Goal: Task Accomplishment & Management: Complete application form

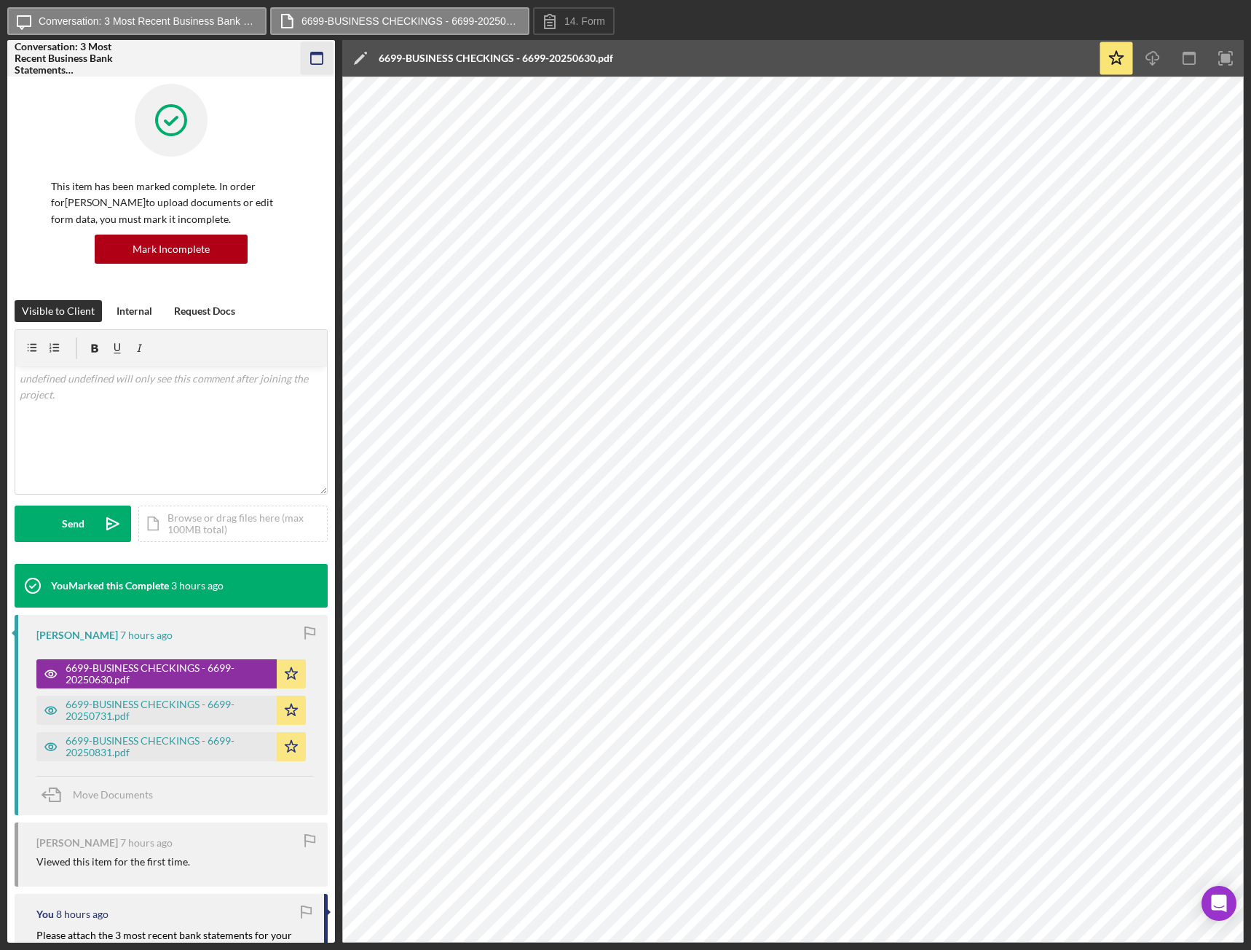
click at [317, 55] on icon "button" at bounding box center [317, 58] width 33 height 33
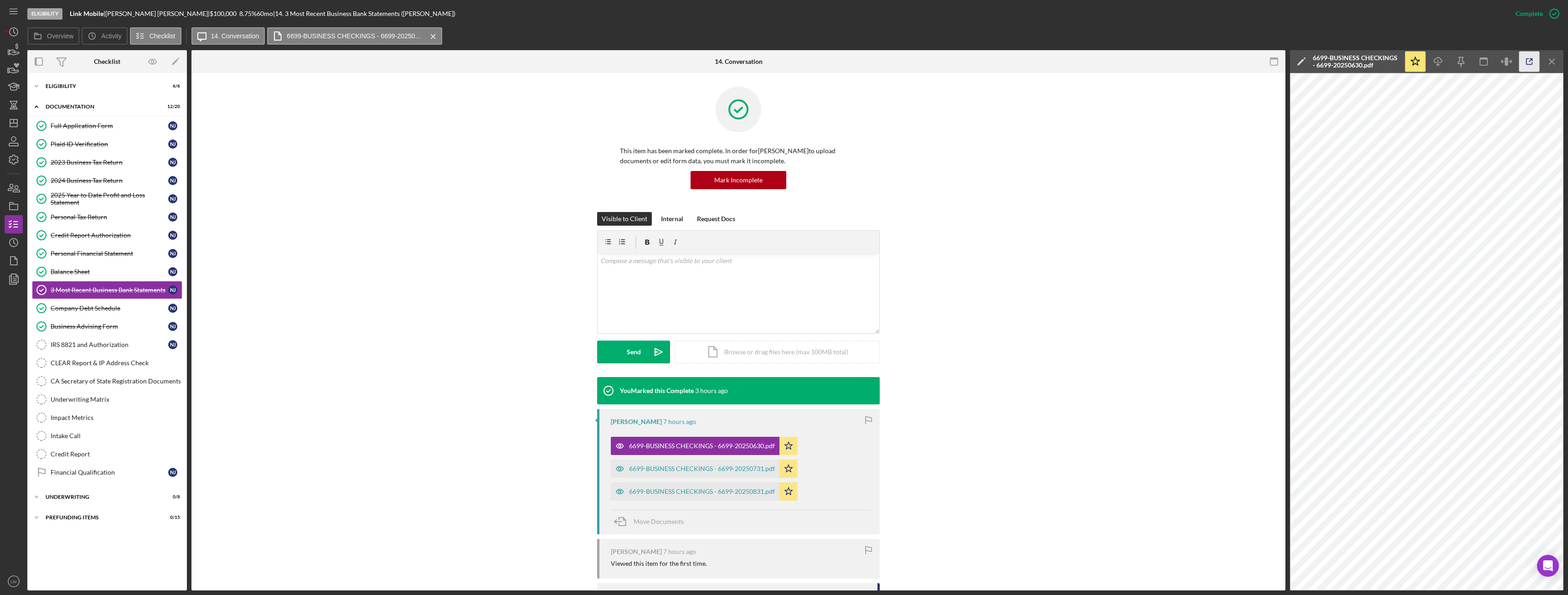
click at [1532, 61] on icon "button" at bounding box center [1529, 61] width 21 height 21
click at [1547, 63] on icon "Icon/Menu Close" at bounding box center [1552, 61] width 21 height 21
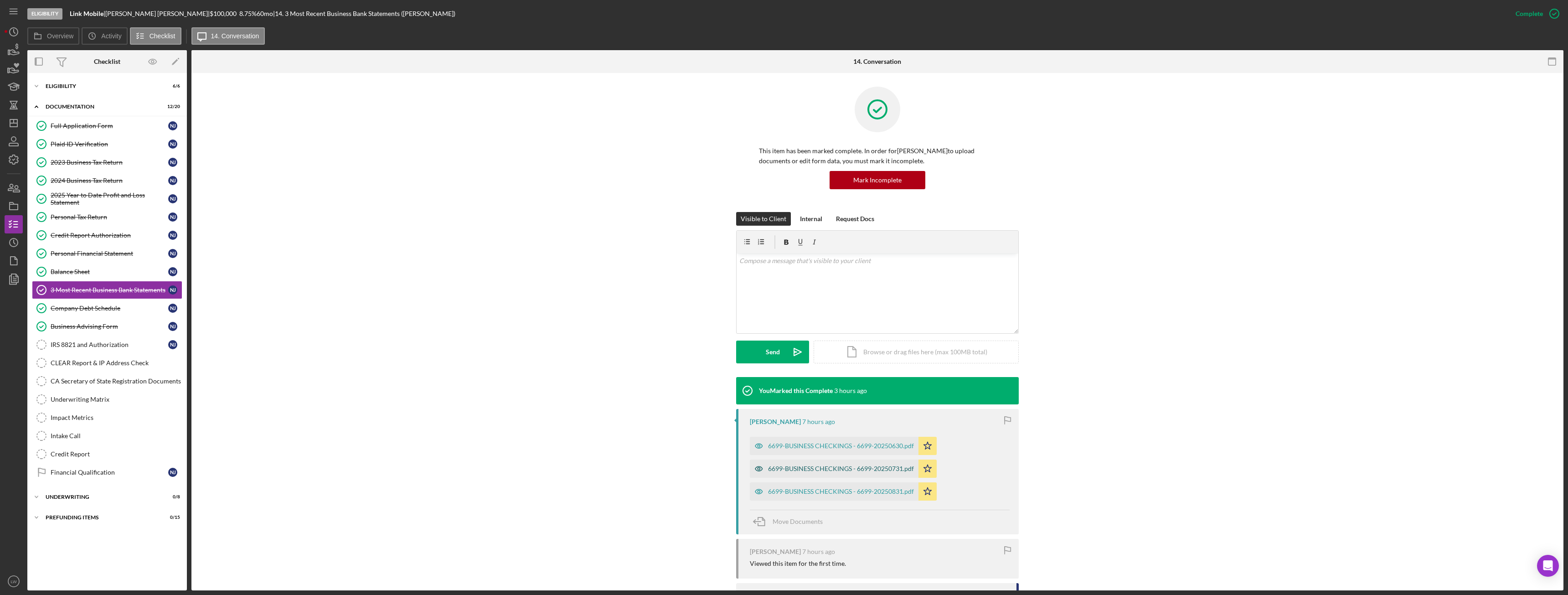
click at [877, 469] on div "6699-BUSINESS CHECKINGS - 6699-20250731.pdf" at bounding box center [840, 469] width 146 height 8
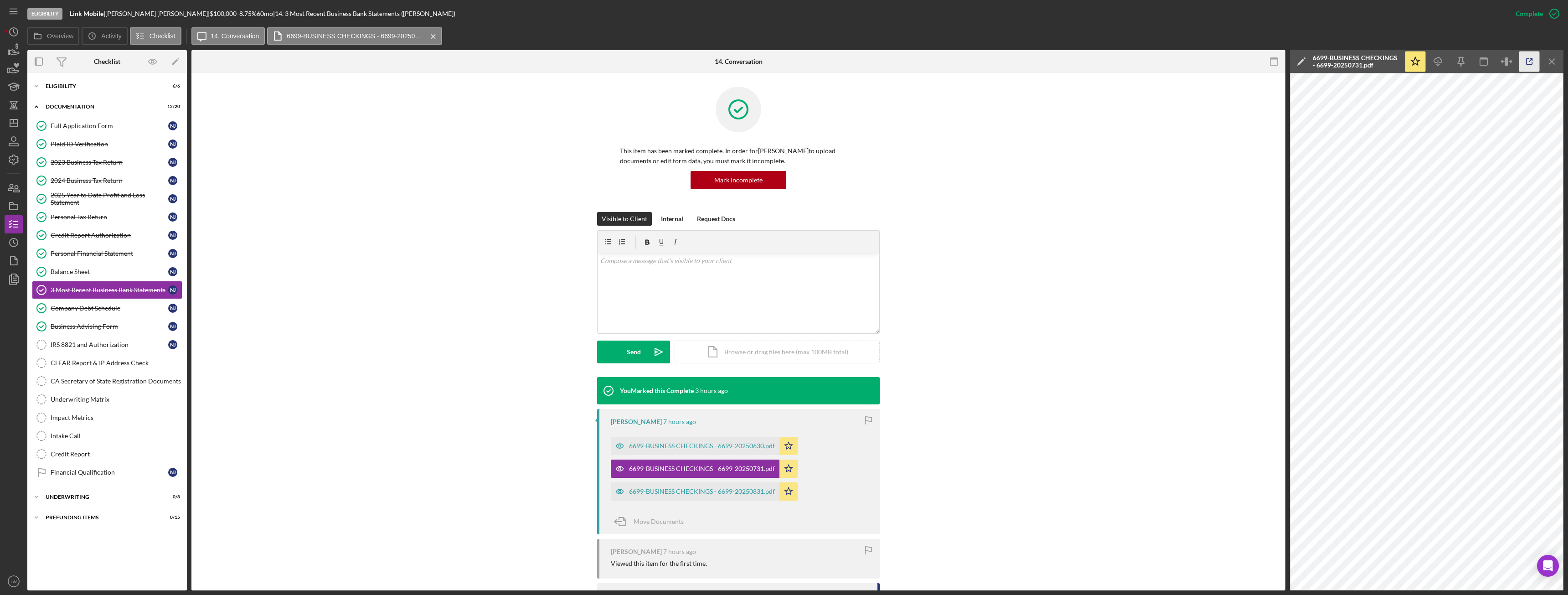
click at [1521, 64] on icon "button" at bounding box center [1529, 61] width 21 height 21
click at [725, 493] on div "6699-BUSINESS CHECKINGS - 6699-20250831.pdf" at bounding box center [701, 491] width 146 height 8
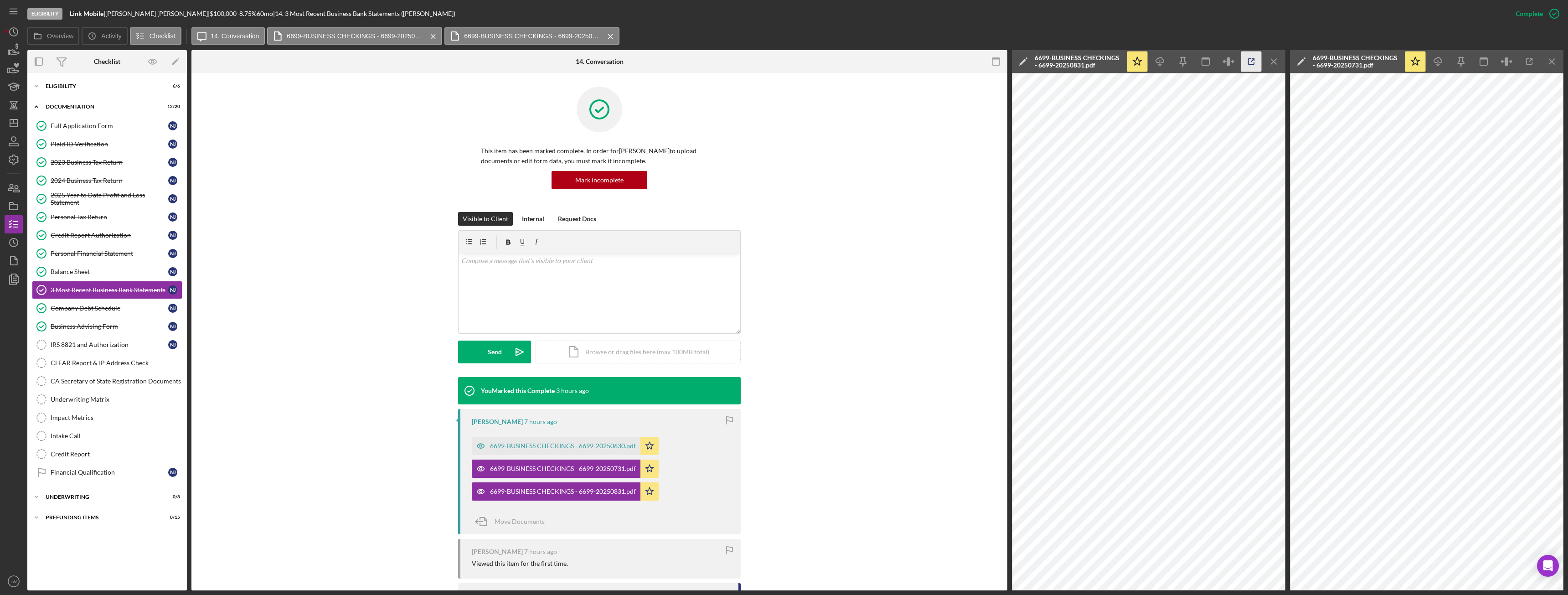
click at [1254, 63] on icon "button" at bounding box center [1251, 61] width 6 height 6
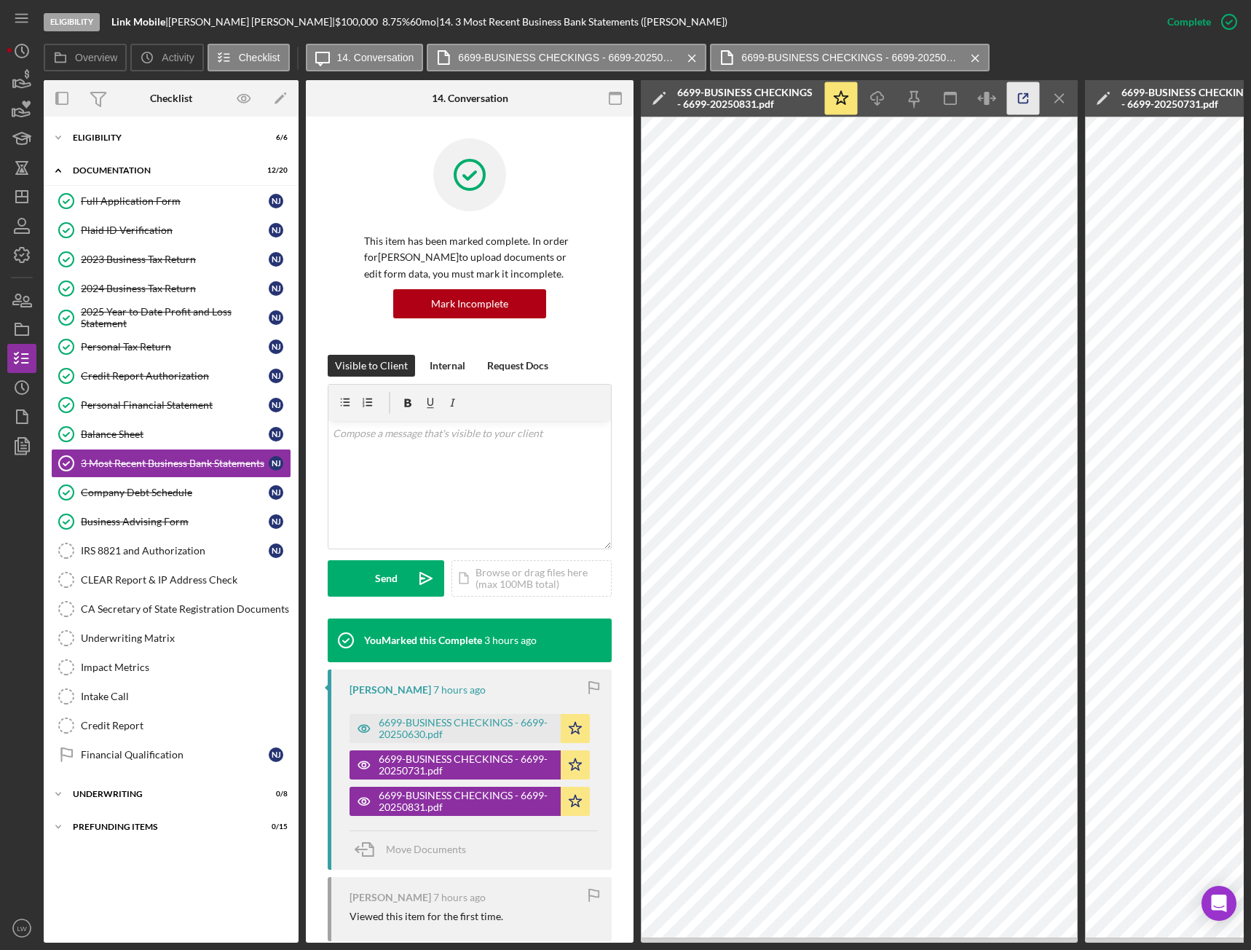
click at [1026, 95] on line "button" at bounding box center [1025, 96] width 4 height 4
click at [1057, 95] on line "button" at bounding box center [1060, 98] width 8 height 8
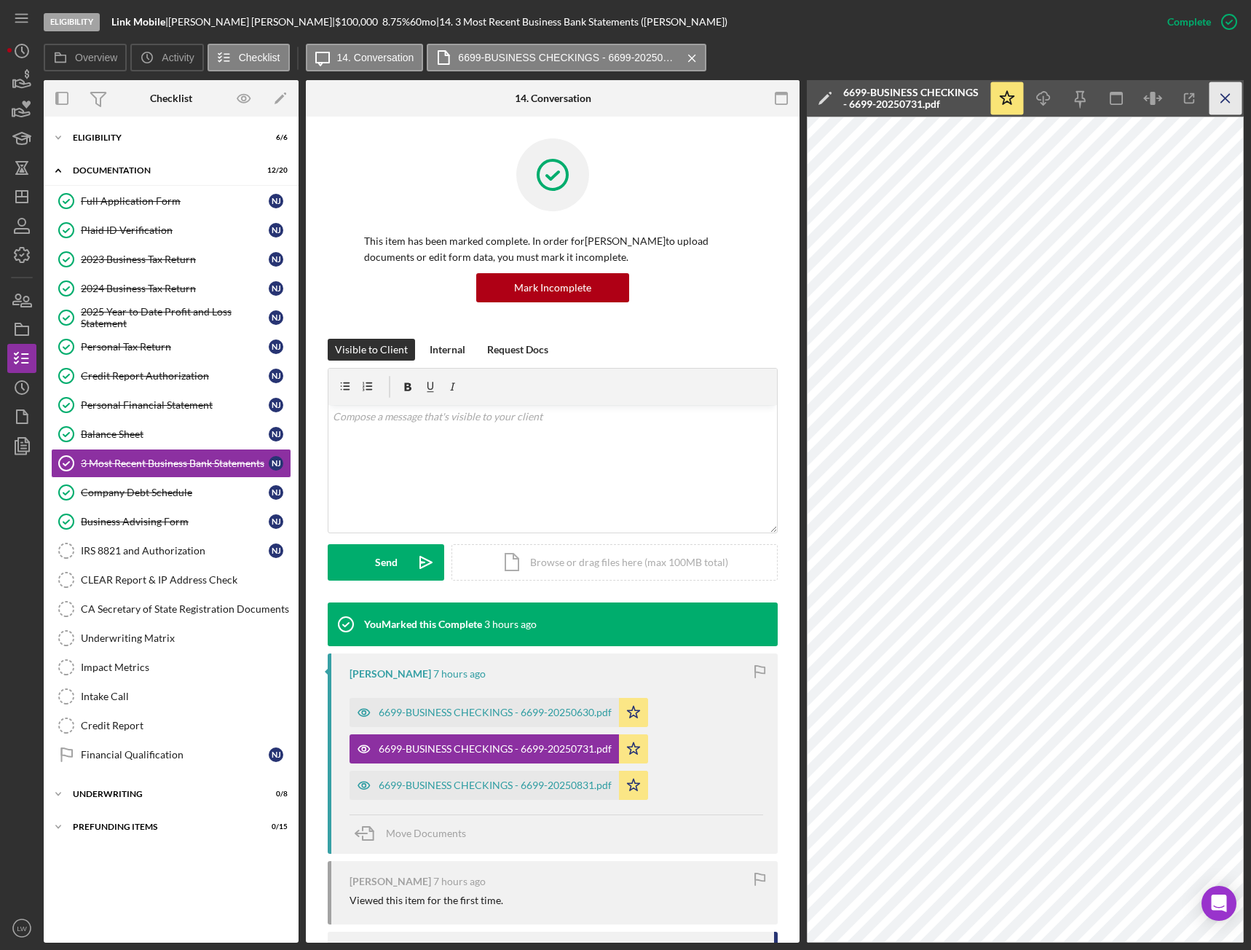
click at [1225, 94] on icon "Icon/Menu Close" at bounding box center [1226, 98] width 33 height 33
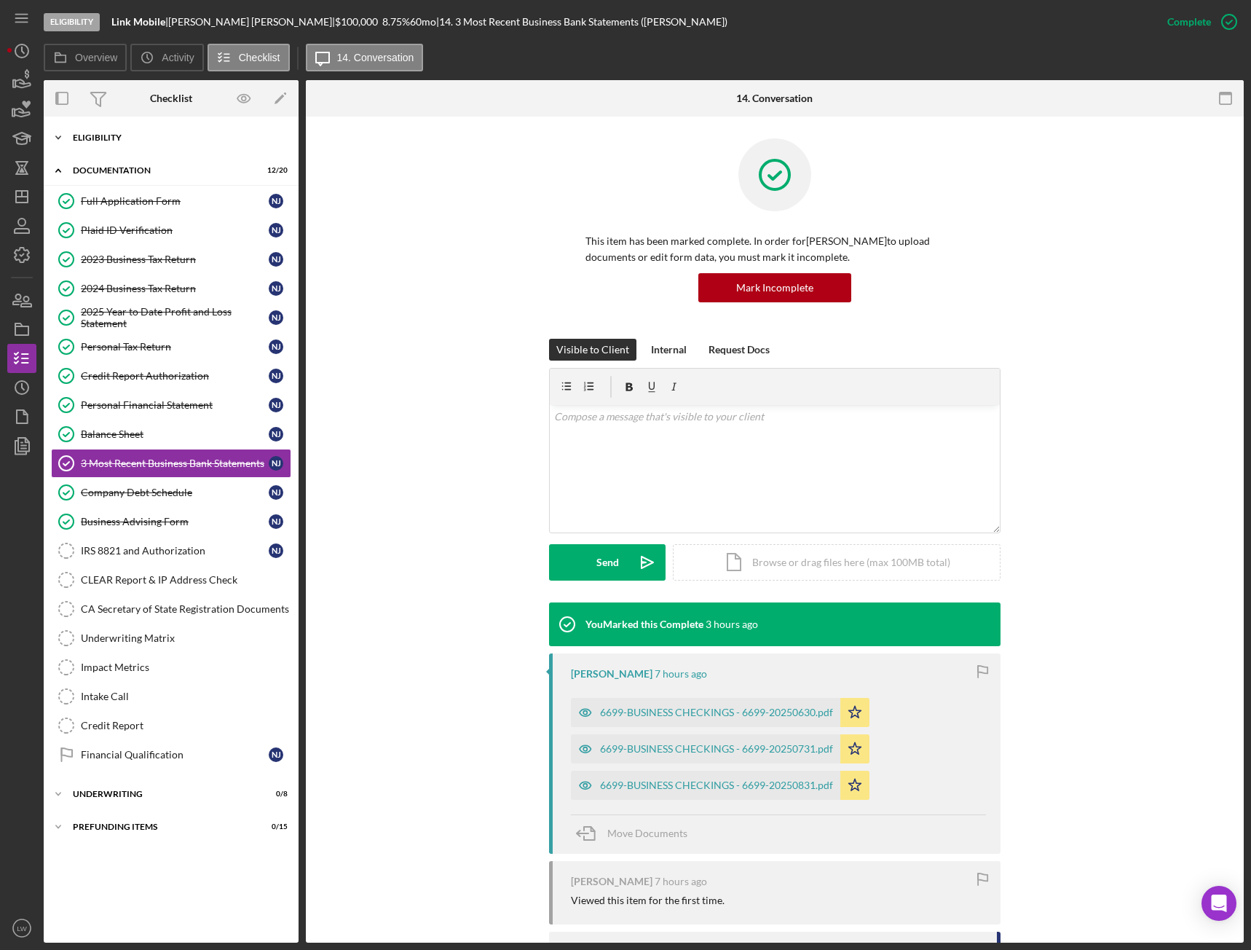
click at [117, 128] on div "Icon/Expander Eligibility 6 / 6" at bounding box center [171, 137] width 255 height 29
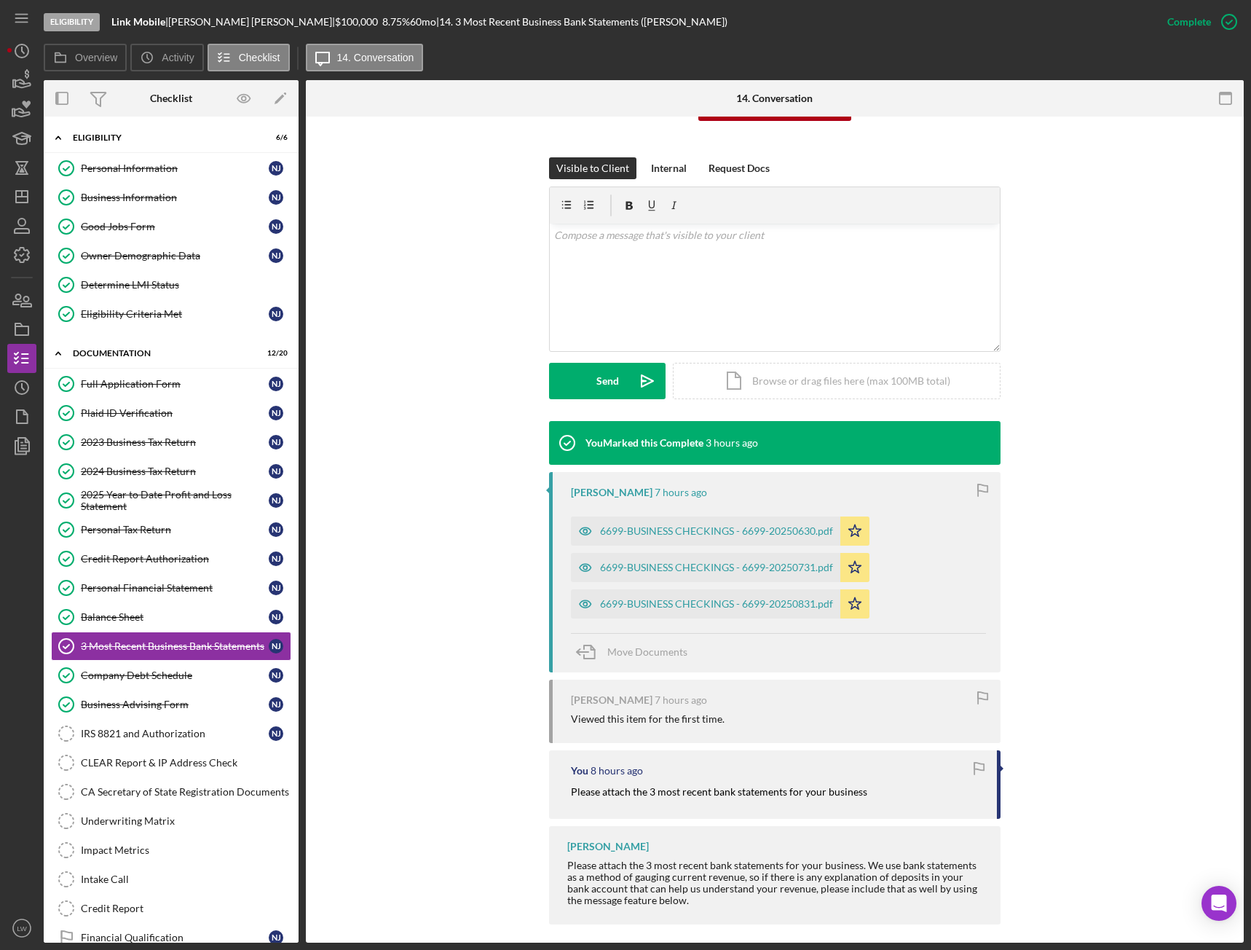
scroll to position [192, 0]
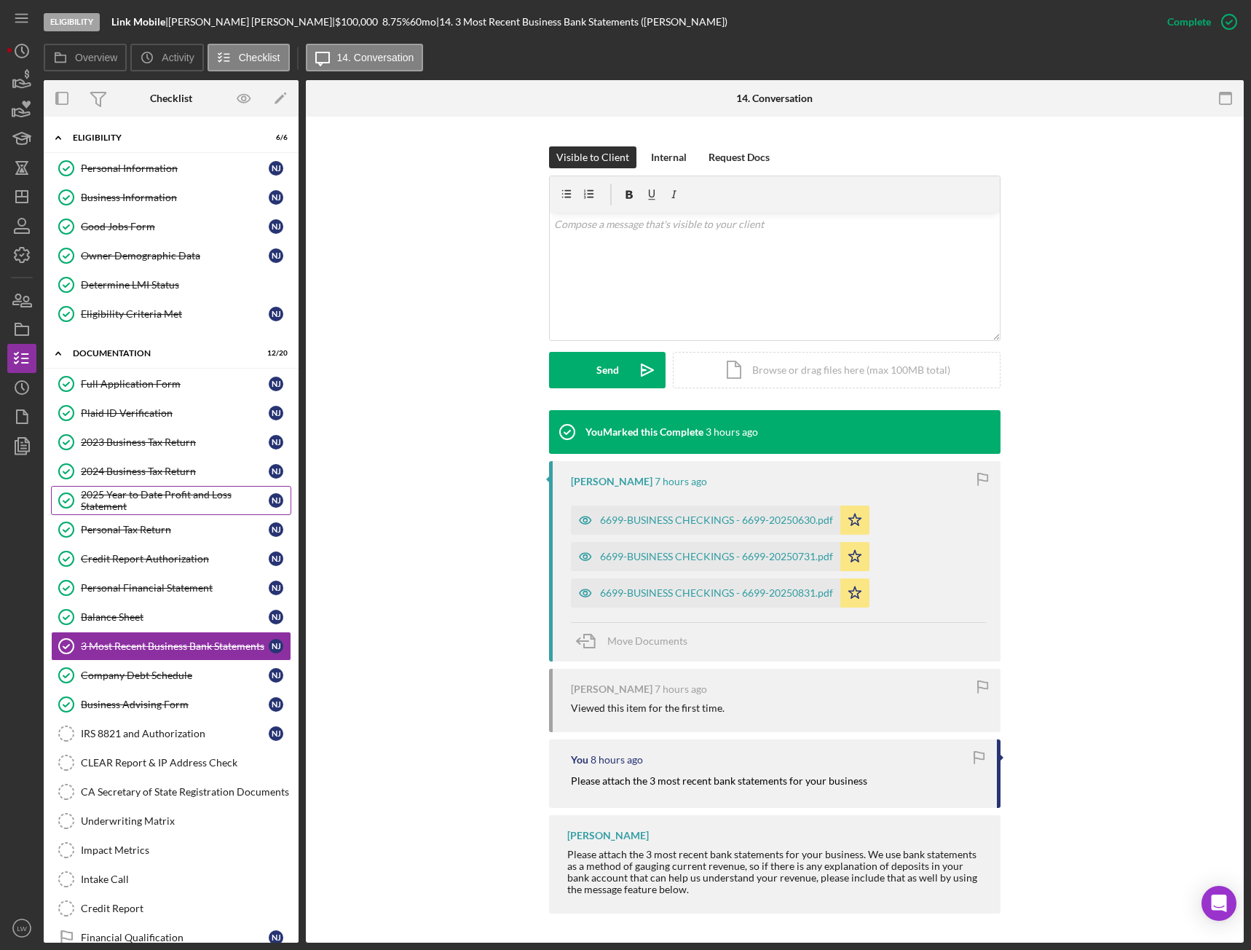
click at [176, 491] on div "2025 Year to Date Profit and Loss Statement" at bounding box center [175, 500] width 188 height 23
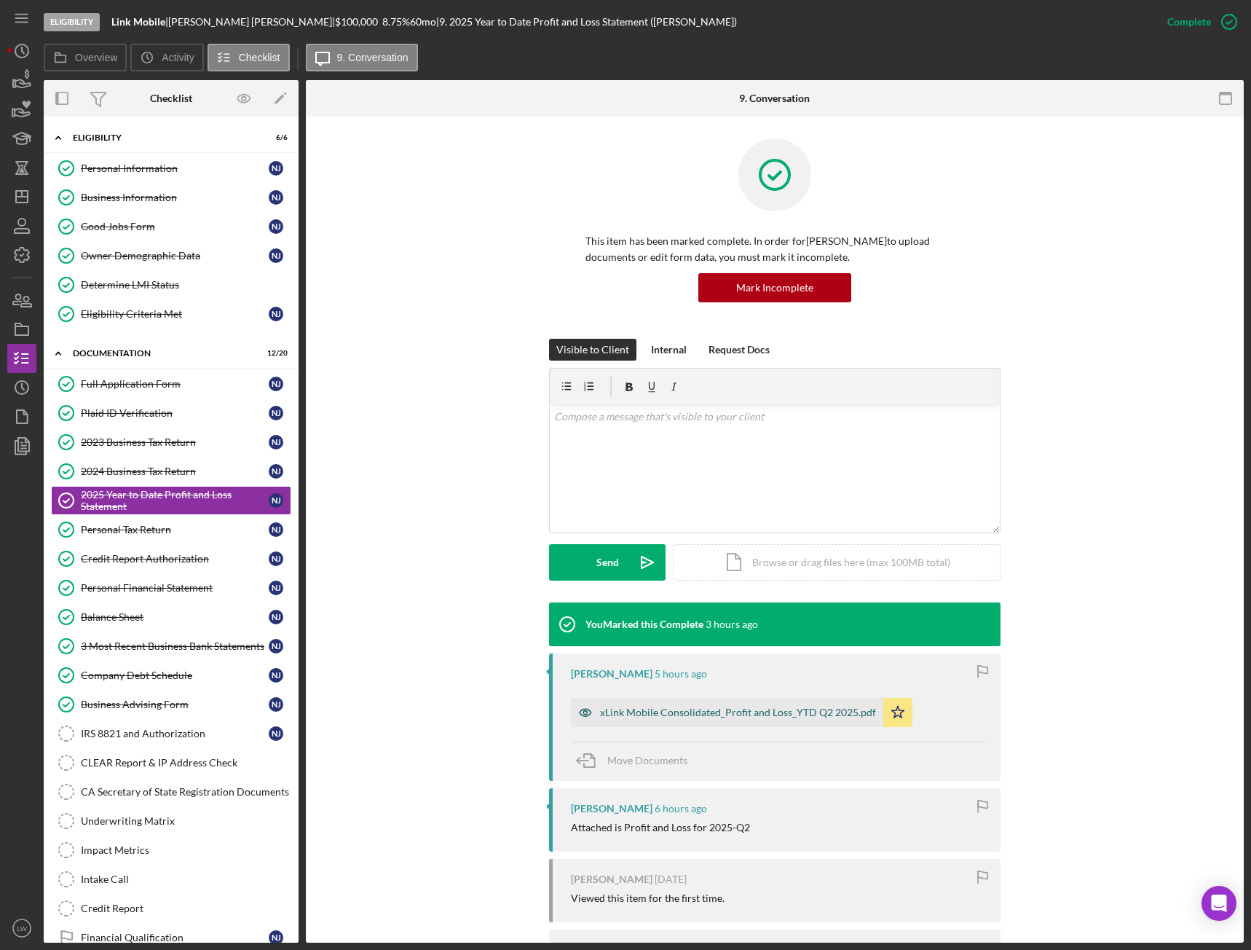
click at [808, 710] on div "xLink Mobile Consolidated_Profit and Loss_YTD Q2 2025.pdf" at bounding box center [738, 713] width 276 height 12
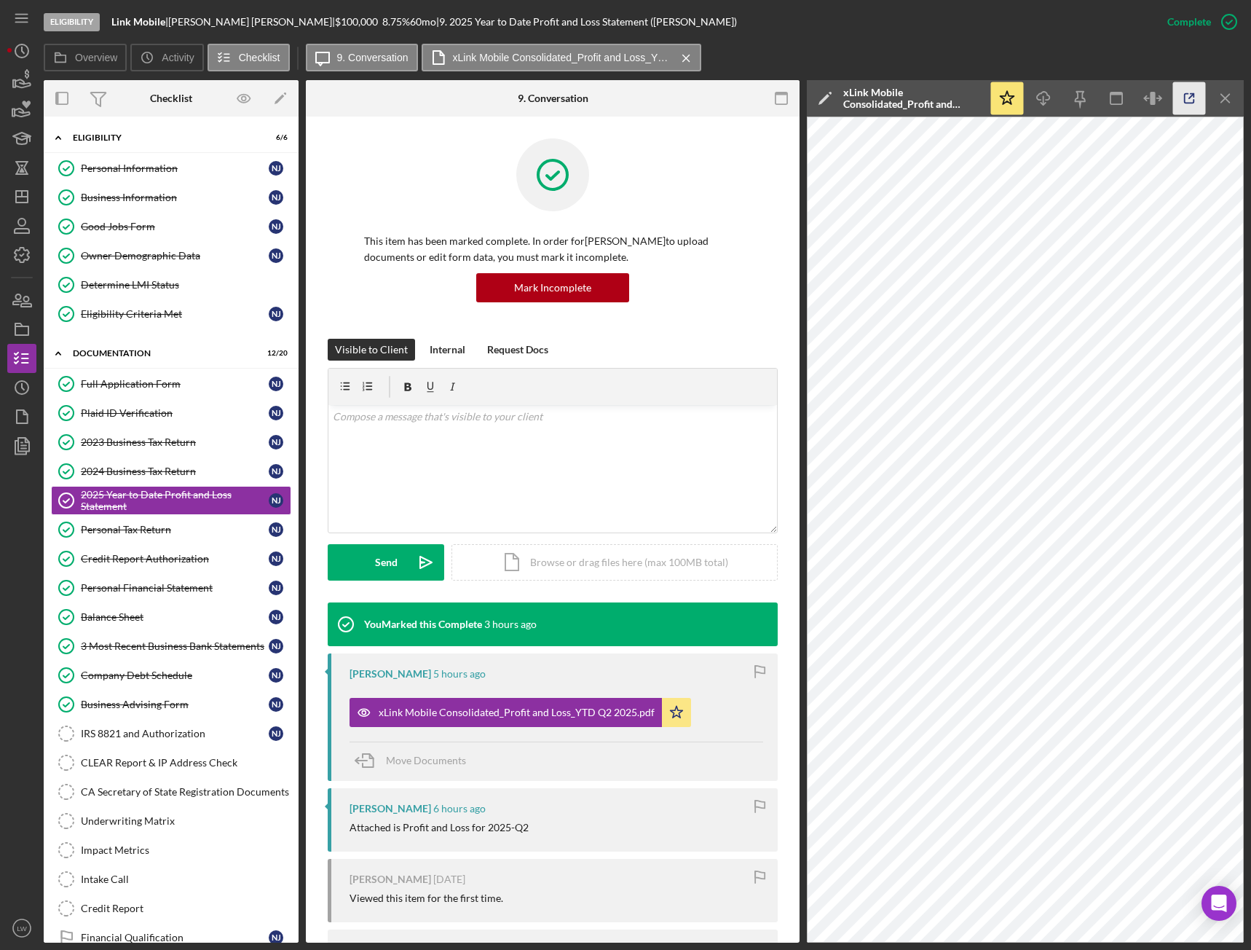
click at [1196, 102] on icon "button" at bounding box center [1190, 98] width 33 height 33
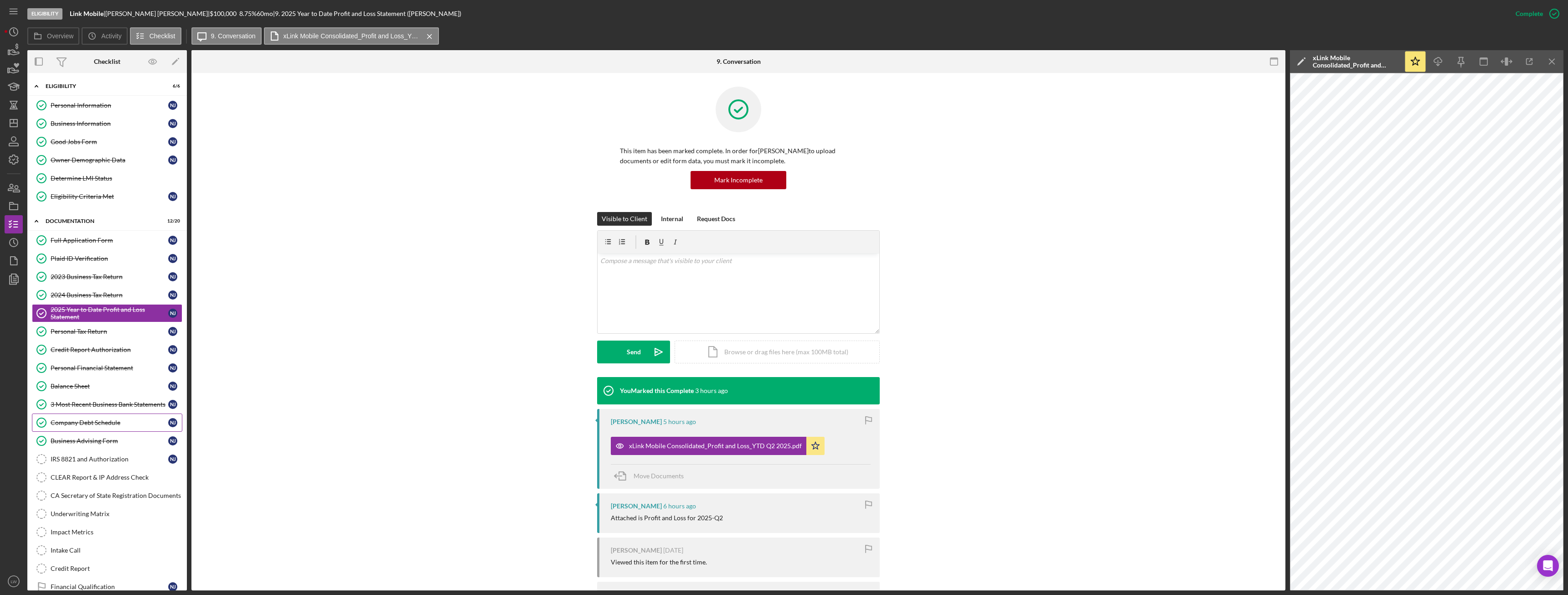
click at [100, 423] on div "Company Debt Schedule" at bounding box center [109, 422] width 118 height 8
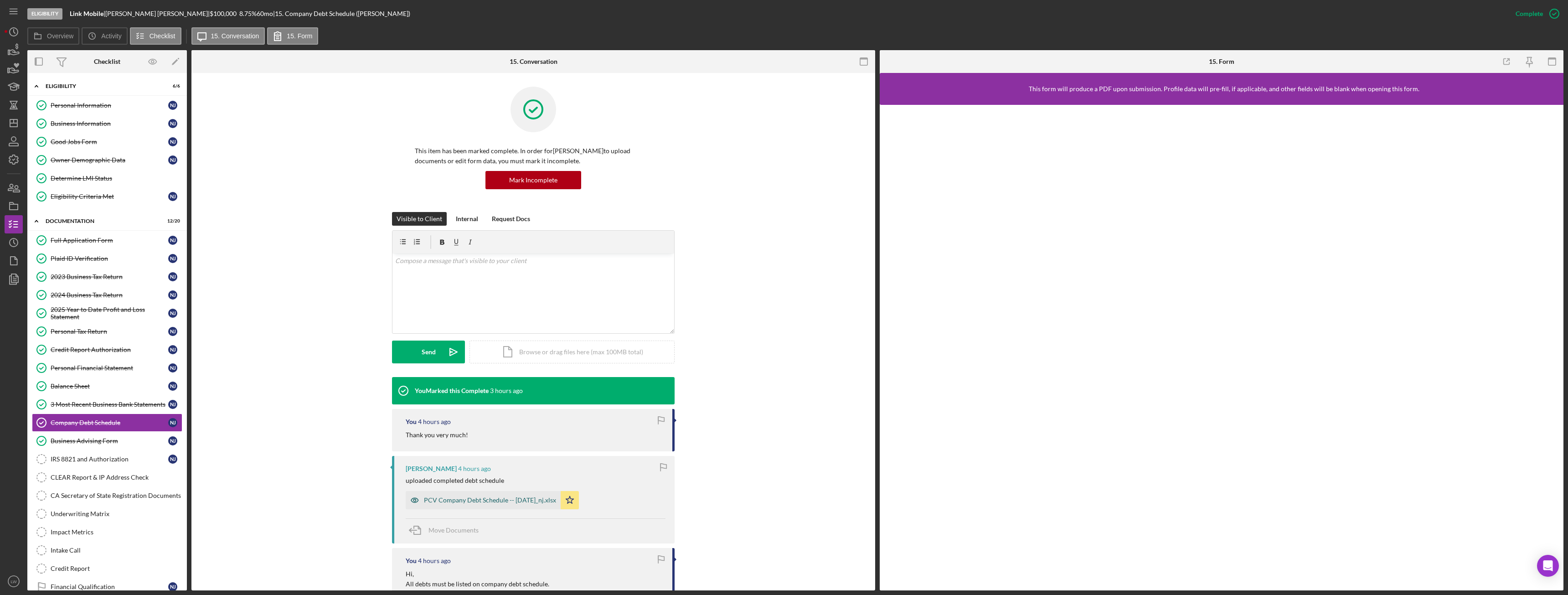
click at [489, 506] on div "PCV Company Debt Schedule -- 2025-09-17_nj.xlsx" at bounding box center [483, 500] width 155 height 18
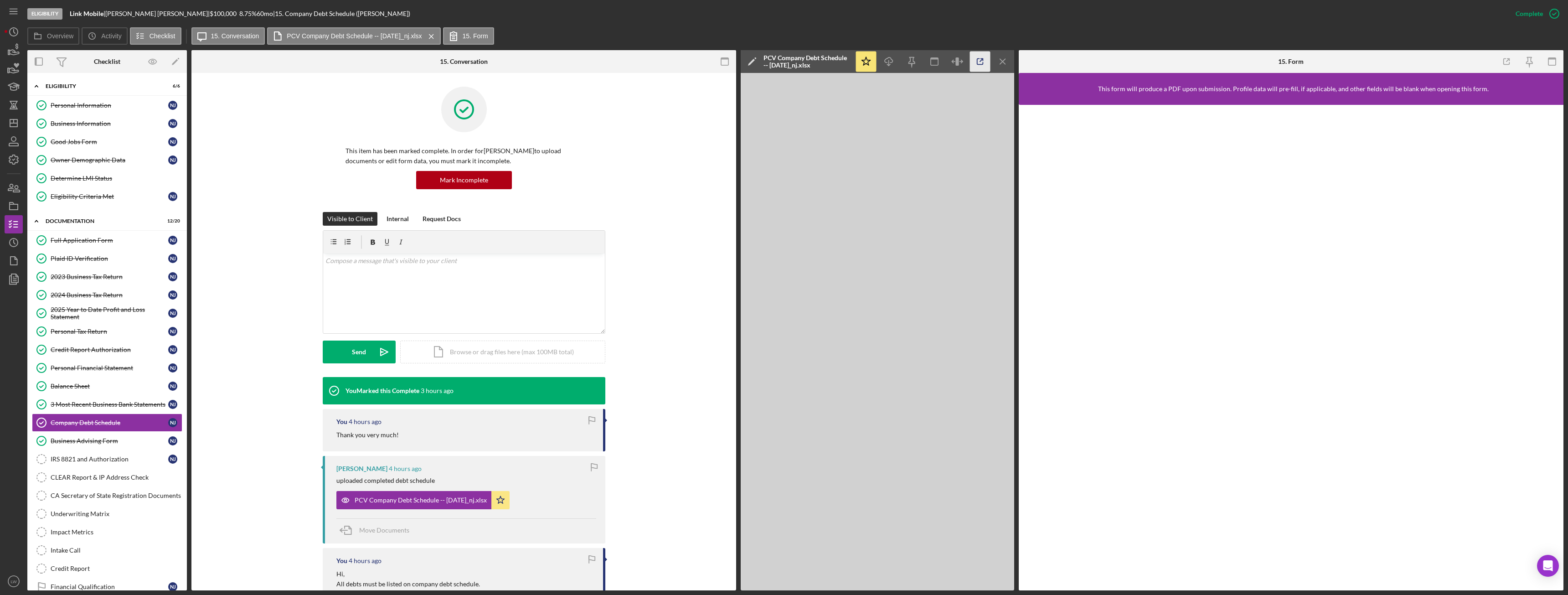
click at [978, 65] on icon "button" at bounding box center [980, 61] width 21 height 21
click at [68, 368] on div "Personal Financial Statement" at bounding box center [109, 368] width 118 height 8
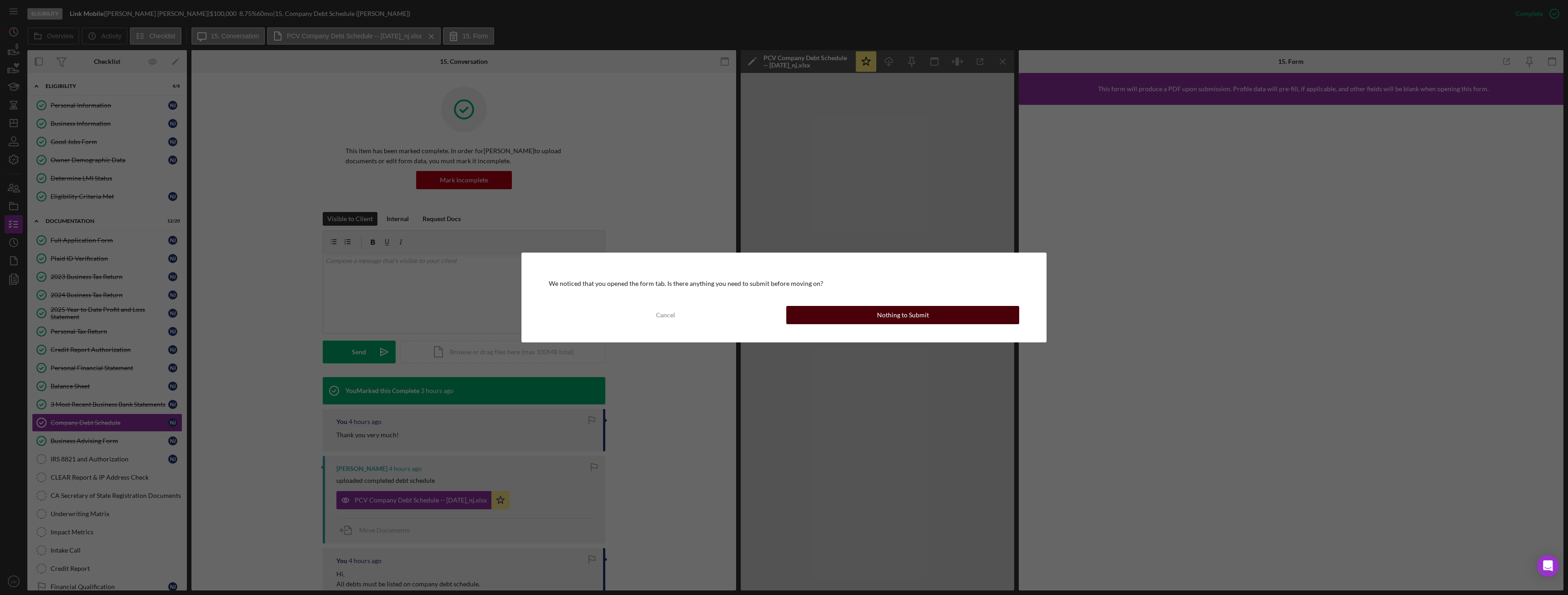
click at [865, 323] on div "Cancel Nothing to Submit" at bounding box center [784, 315] width 471 height 18
click at [868, 315] on button "Nothing to Submit" at bounding box center [903, 315] width 233 height 18
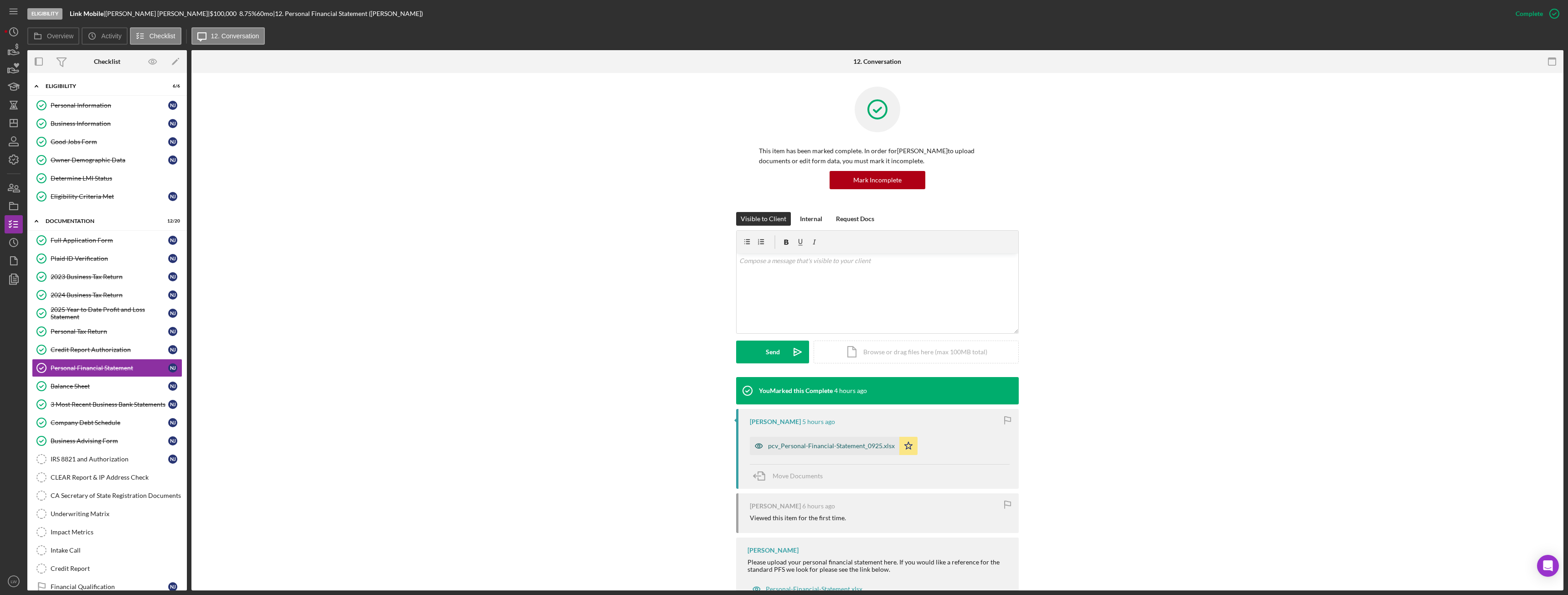
click at [843, 442] on div "pcv_Personal-Financial-Statement_0925.xlsx" at bounding box center [831, 446] width 127 height 8
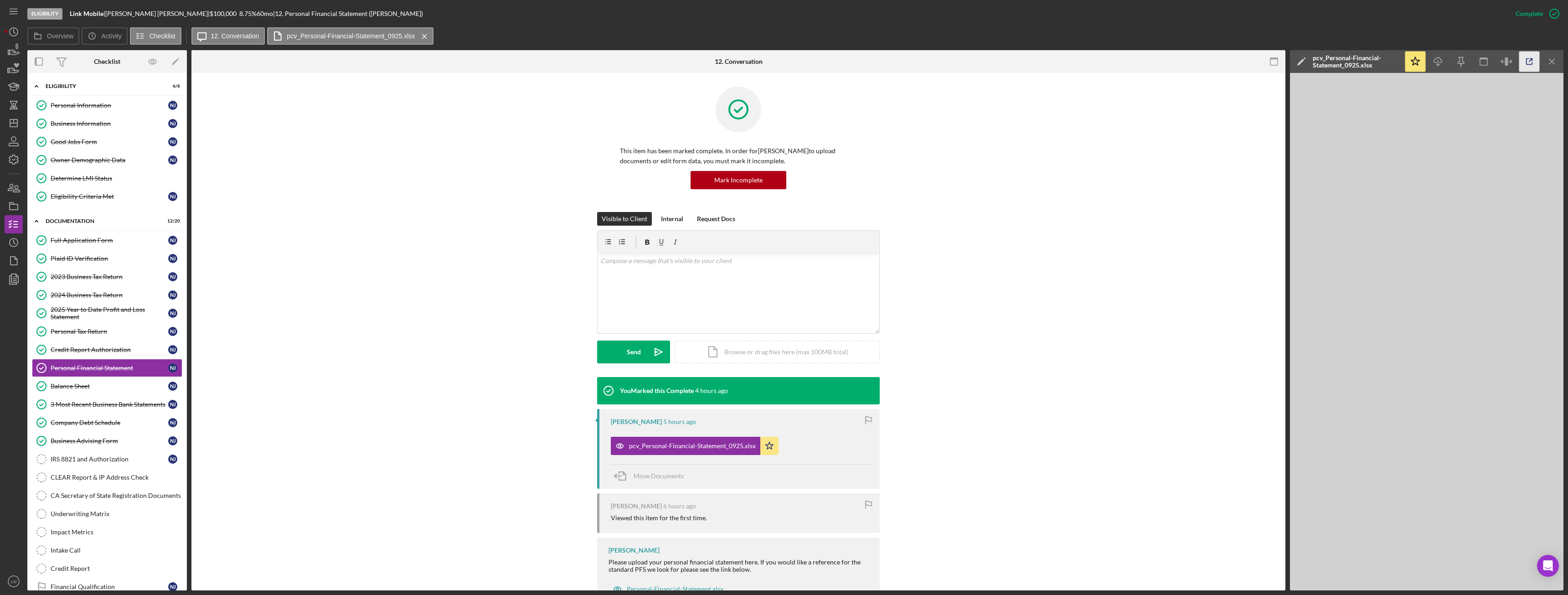
click at [1530, 63] on icon "button" at bounding box center [1529, 61] width 21 height 21
click at [79, 422] on div "Company Debt Schedule" at bounding box center [109, 422] width 118 height 8
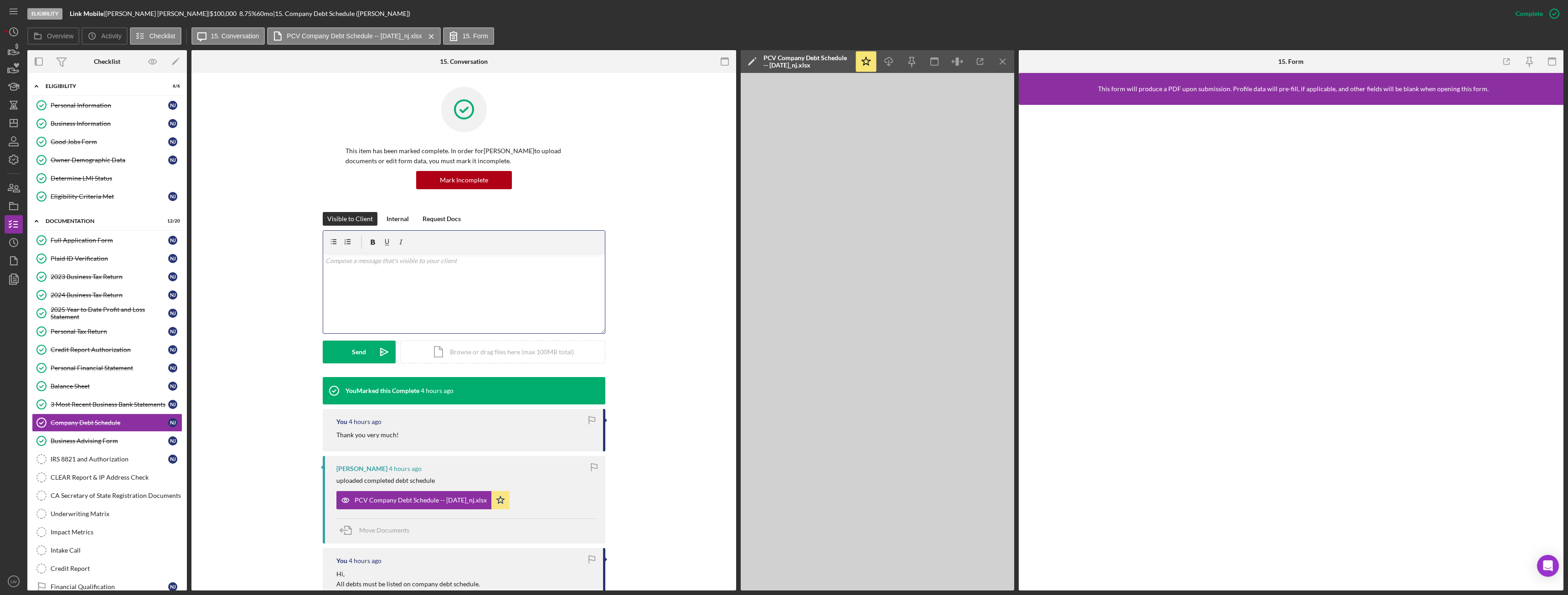
click at [429, 291] on div "v Color teal Color pink Remove color Add row above Add row below Add column bef…" at bounding box center [464, 293] width 282 height 79
click at [450, 298] on p "I see an Amex card on bank statements" at bounding box center [464, 299] width 277 height 10
click at [375, 298] on p "I see an Amex card on bank statements" at bounding box center [464, 299] width 277 height 10
drag, startPoint x: 342, startPoint y: 313, endPoint x: 298, endPoint y: 290, distance: 49.6
click at [298, 290] on div "Visible to Client Internal Request Docs v Color teal Color pink Remove color Ad…" at bounding box center [464, 295] width 517 height 165
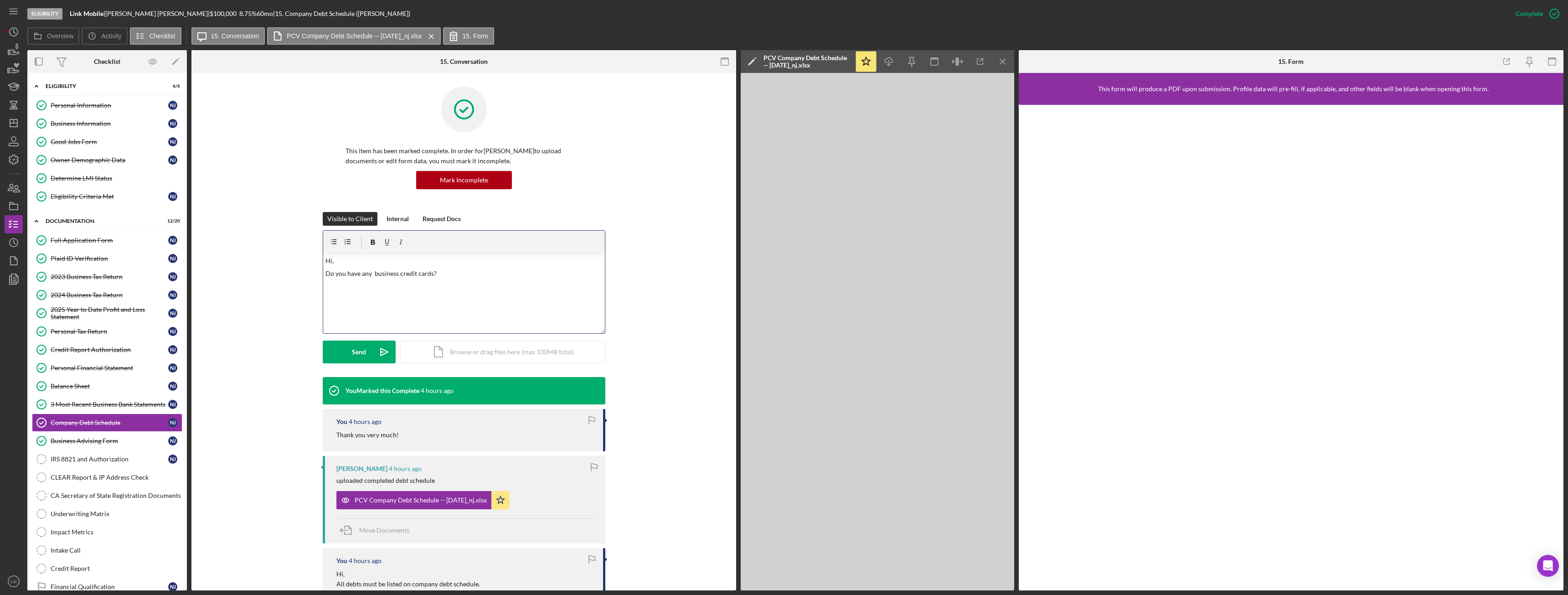
click at [448, 275] on p "Do you have any business credit cards?" at bounding box center [464, 273] width 277 height 10
click at [365, 353] on button "Send Icon/icon-invite-send" at bounding box center [359, 352] width 73 height 23
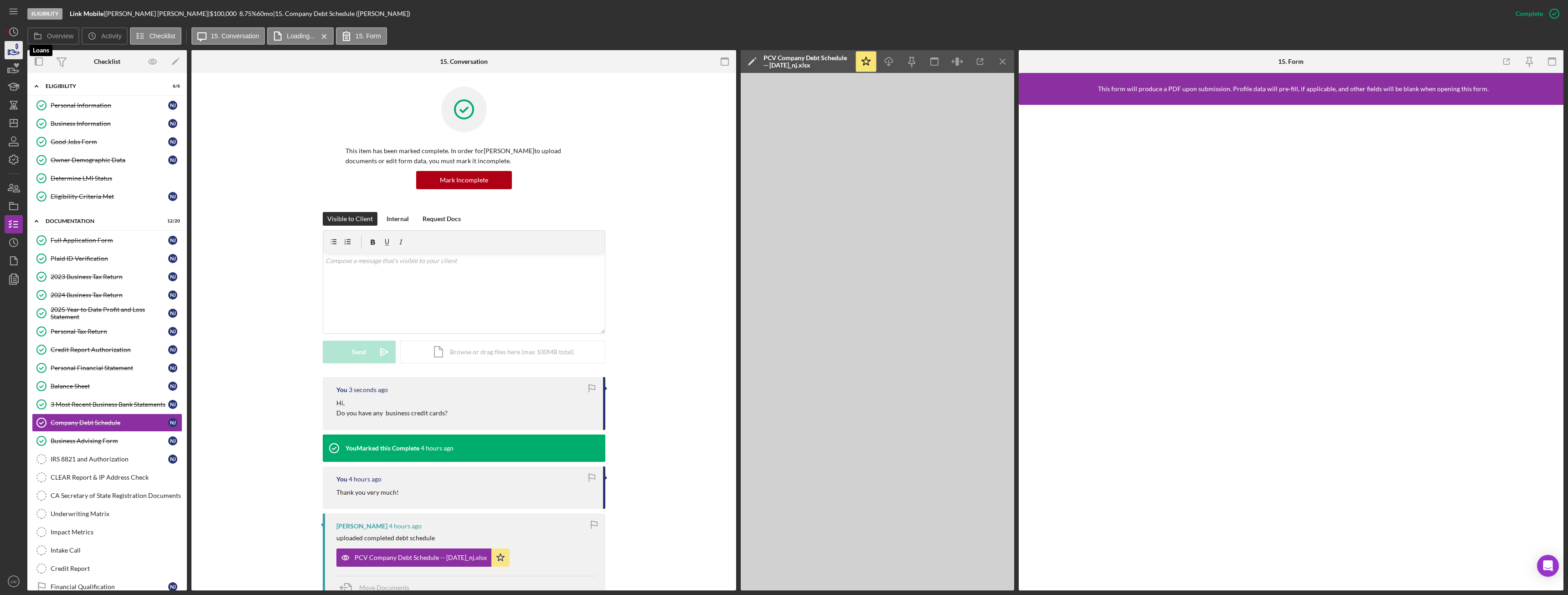
click at [11, 43] on icon "button" at bounding box center [14, 50] width 23 height 23
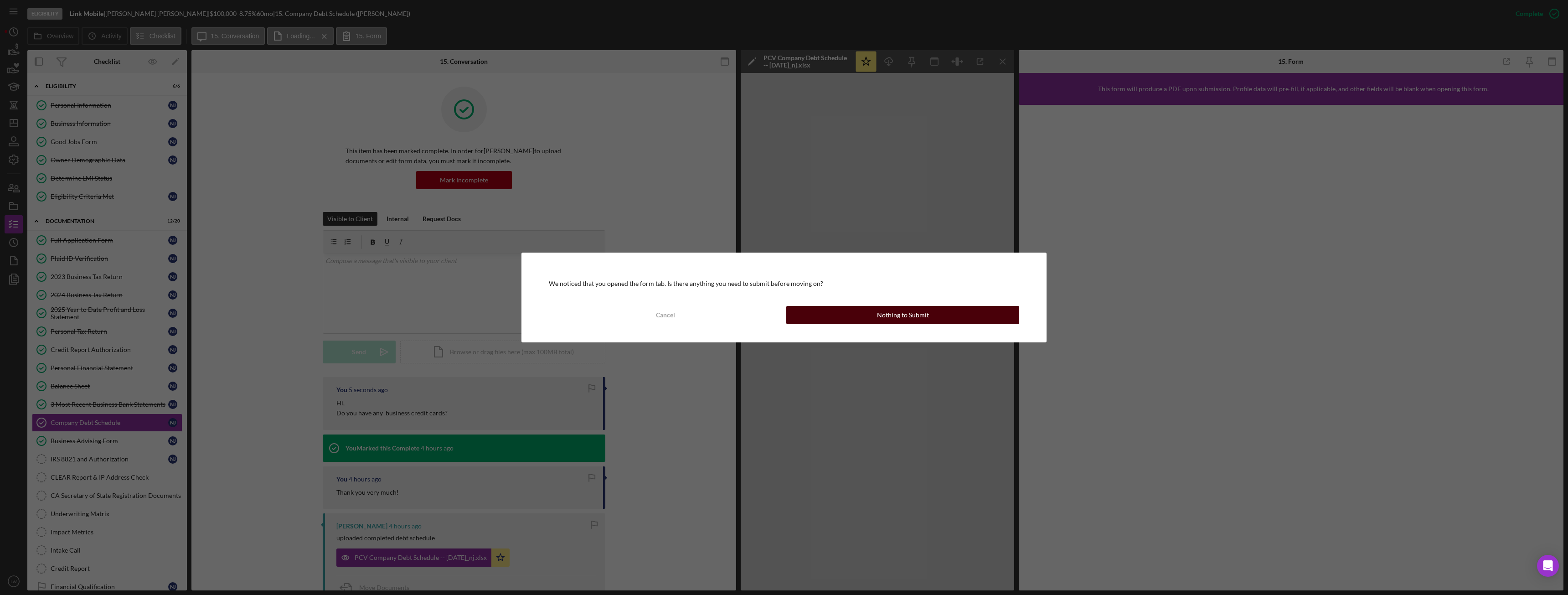
click at [835, 315] on button "Nothing to Submit" at bounding box center [903, 315] width 233 height 18
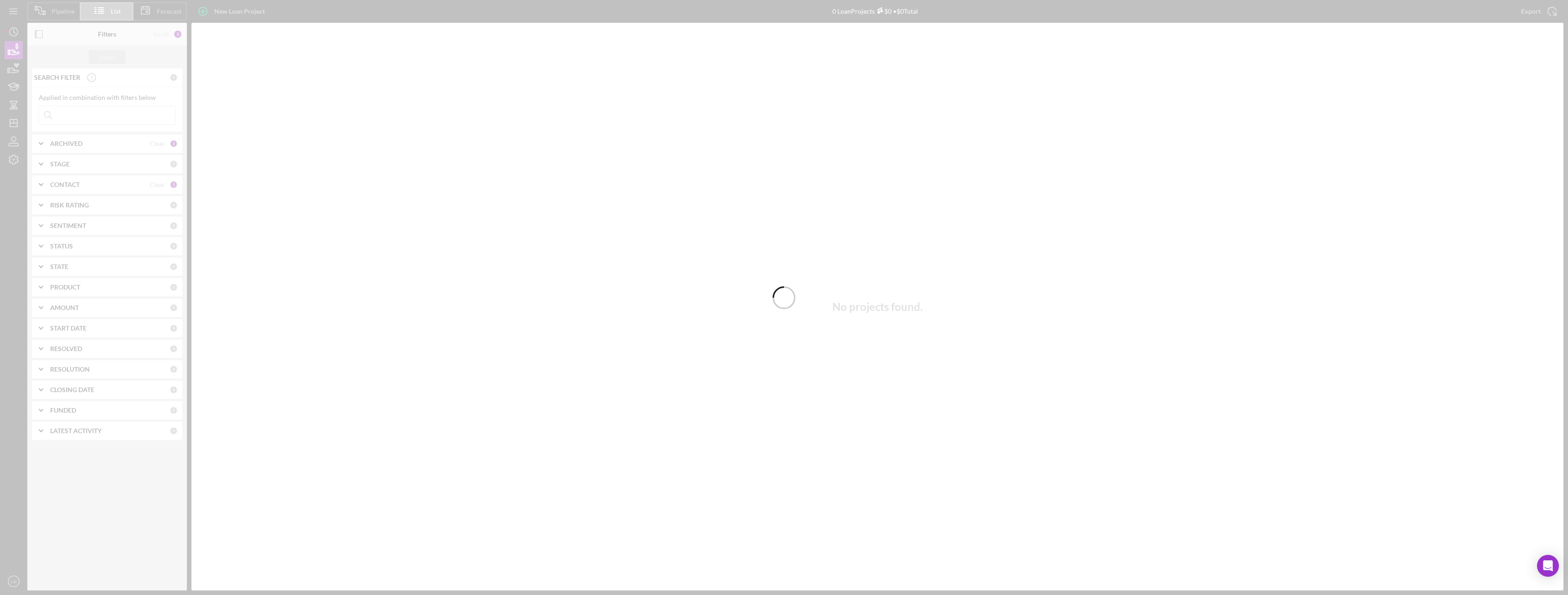
click at [15, 31] on div at bounding box center [784, 297] width 1568 height 595
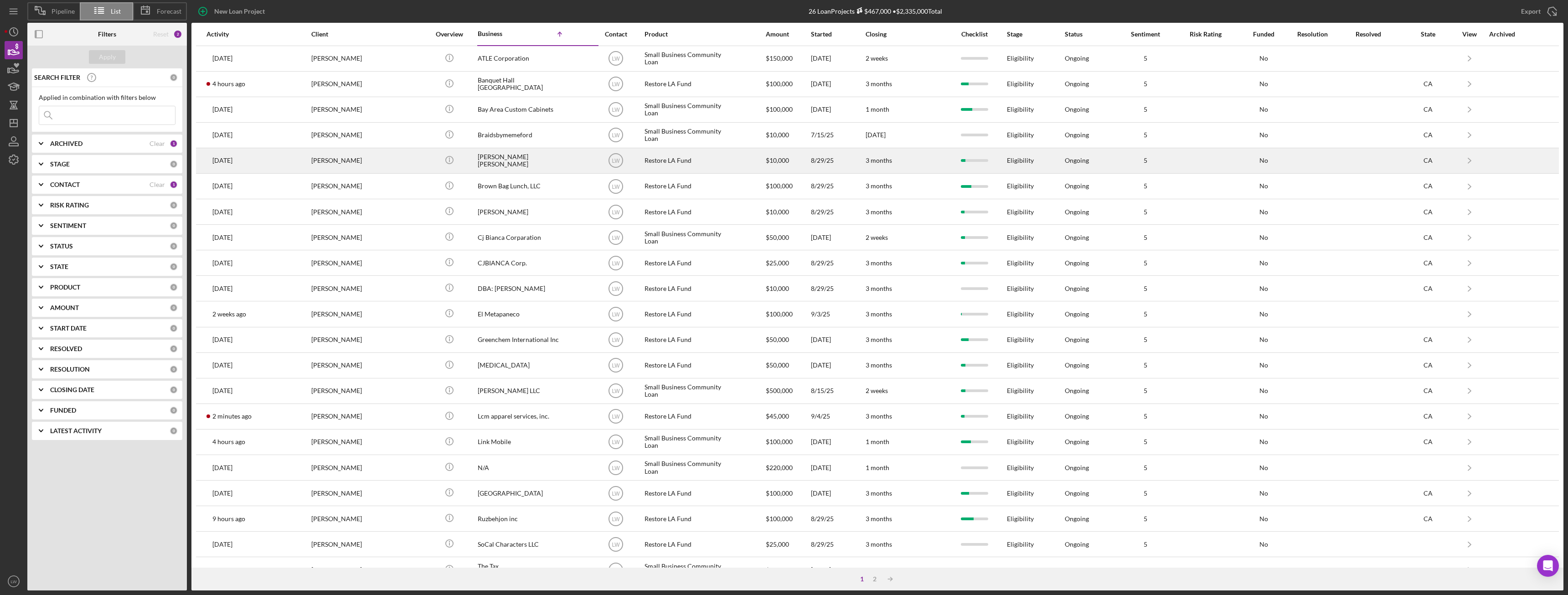
scroll to position [122, 0]
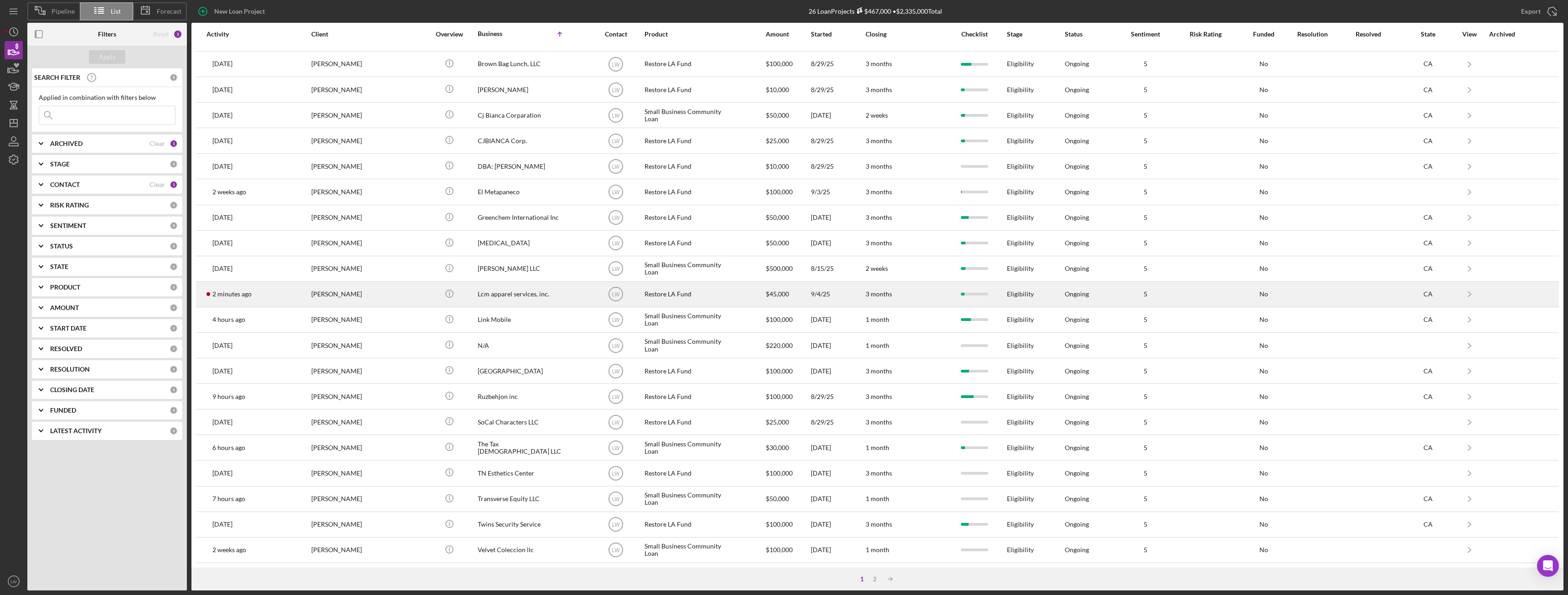
click at [335, 293] on div "[PERSON_NAME]" at bounding box center [357, 294] width 91 height 24
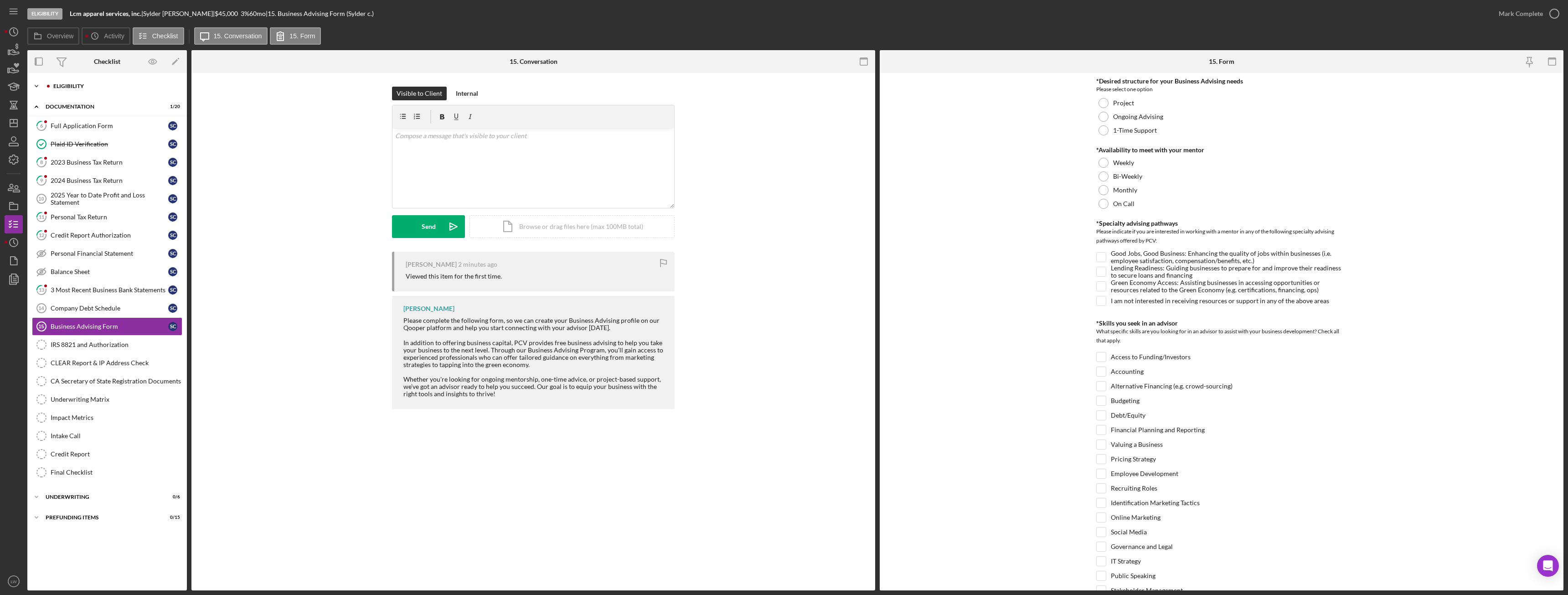
click at [63, 88] on div "Eligibility" at bounding box center [114, 86] width 122 height 6
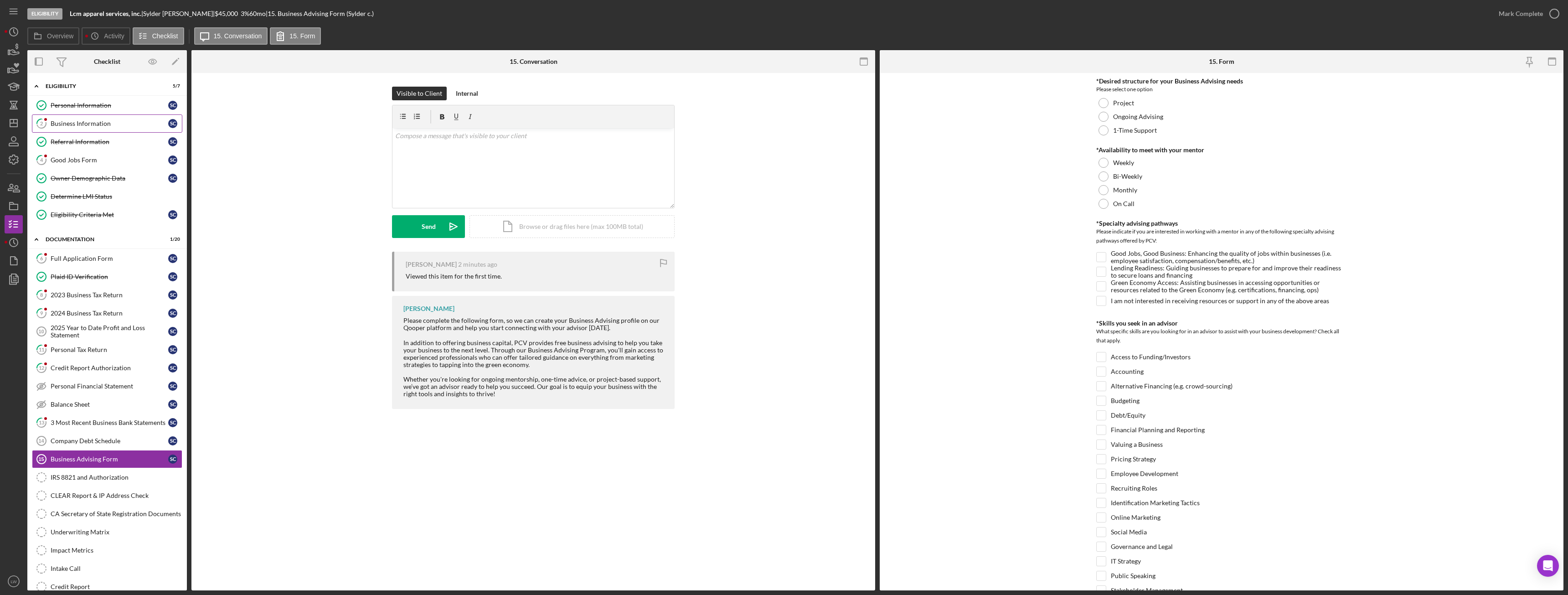
click at [74, 120] on div "Business Information" at bounding box center [109, 124] width 118 height 8
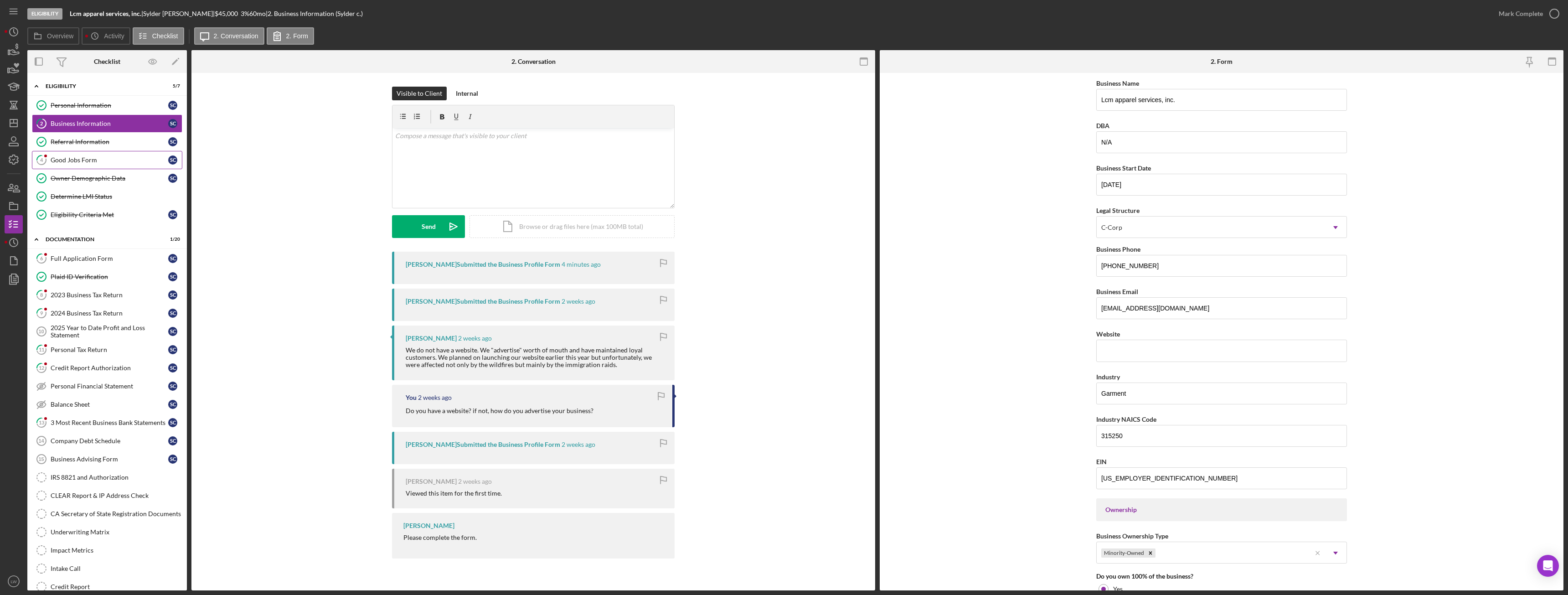
click at [79, 167] on link "4 Good Jobs Form S c" at bounding box center [107, 160] width 150 height 18
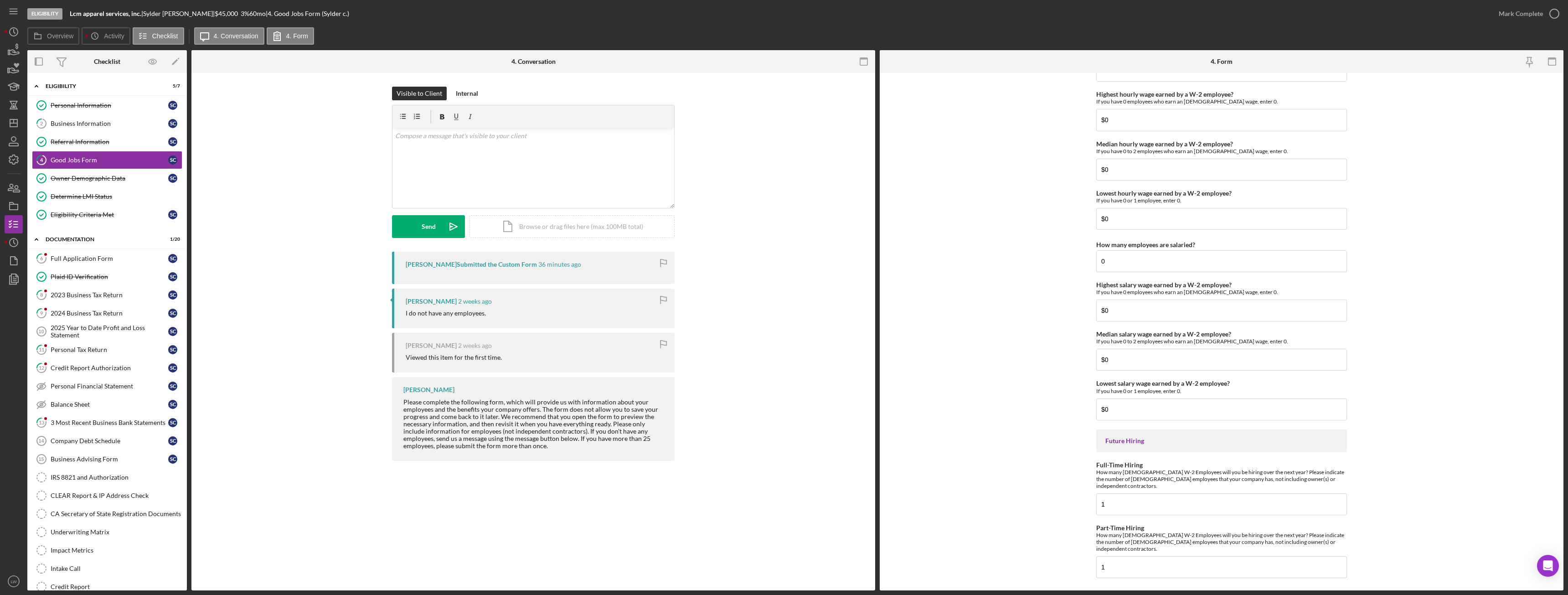
scroll to position [1799, 0]
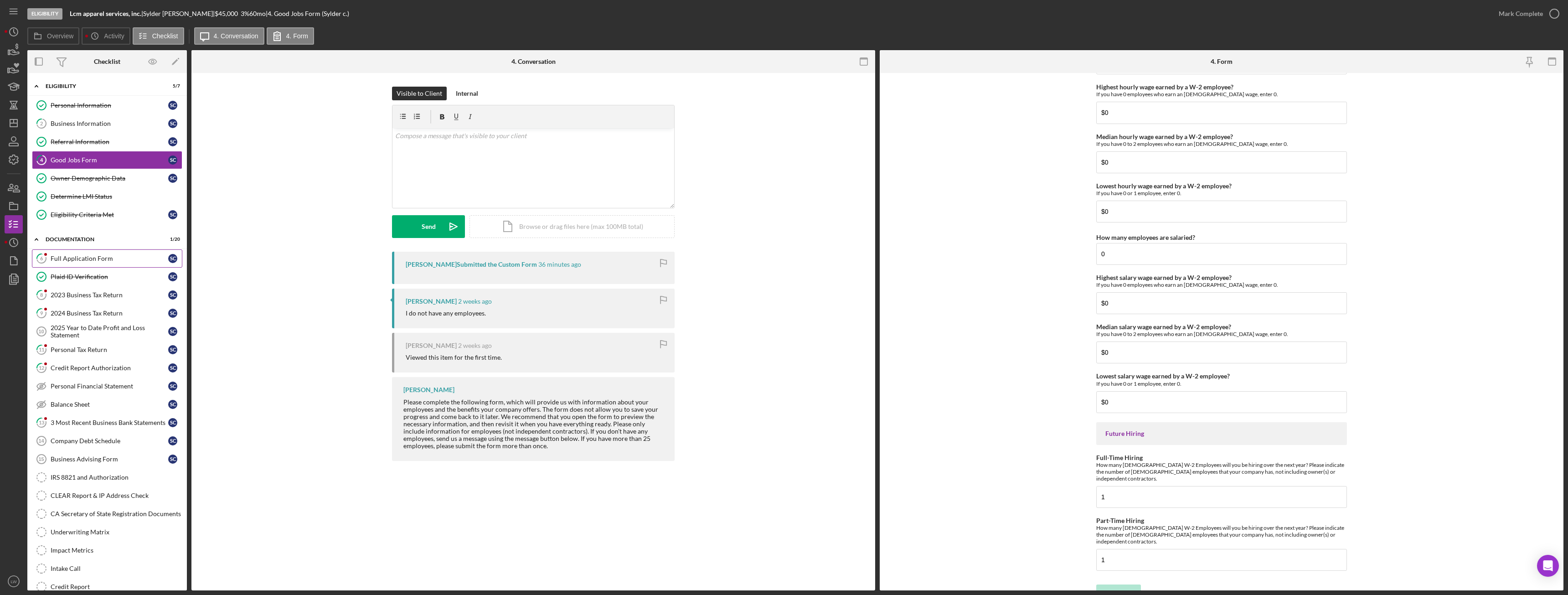
click at [96, 266] on link "6 Full Application Form S c" at bounding box center [107, 258] width 150 height 18
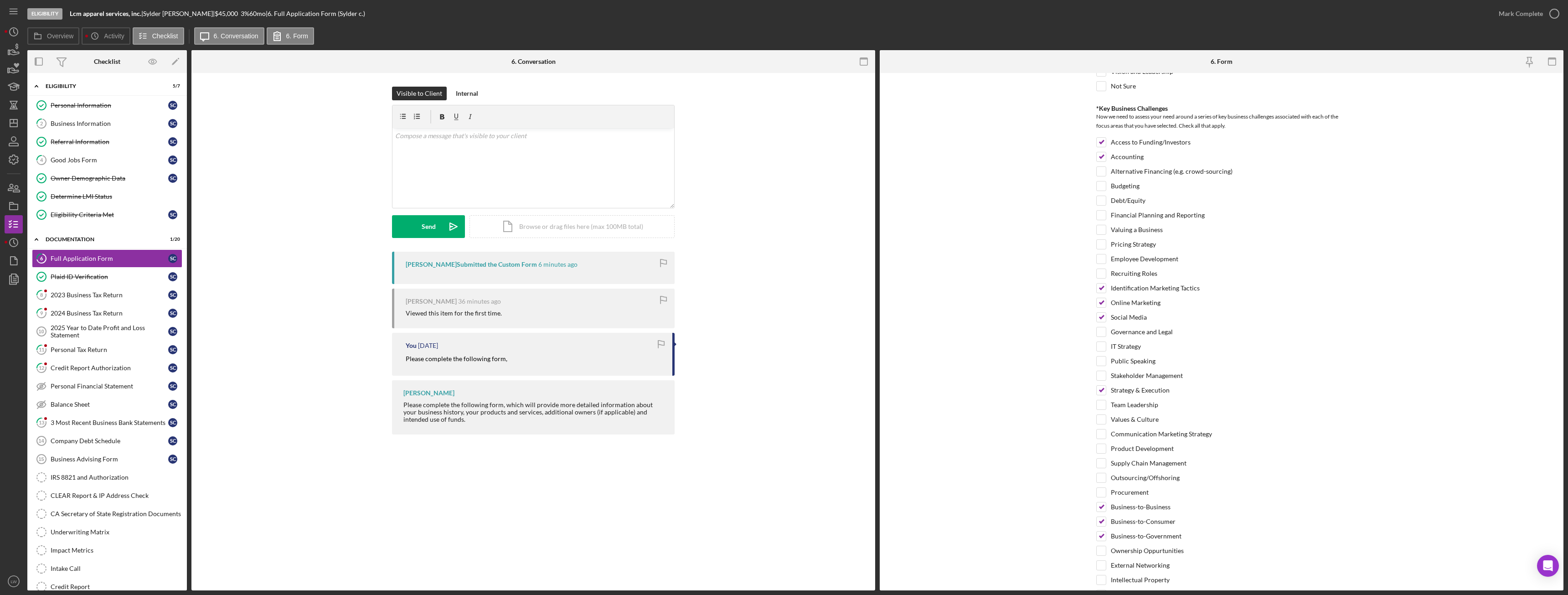
scroll to position [1626, 0]
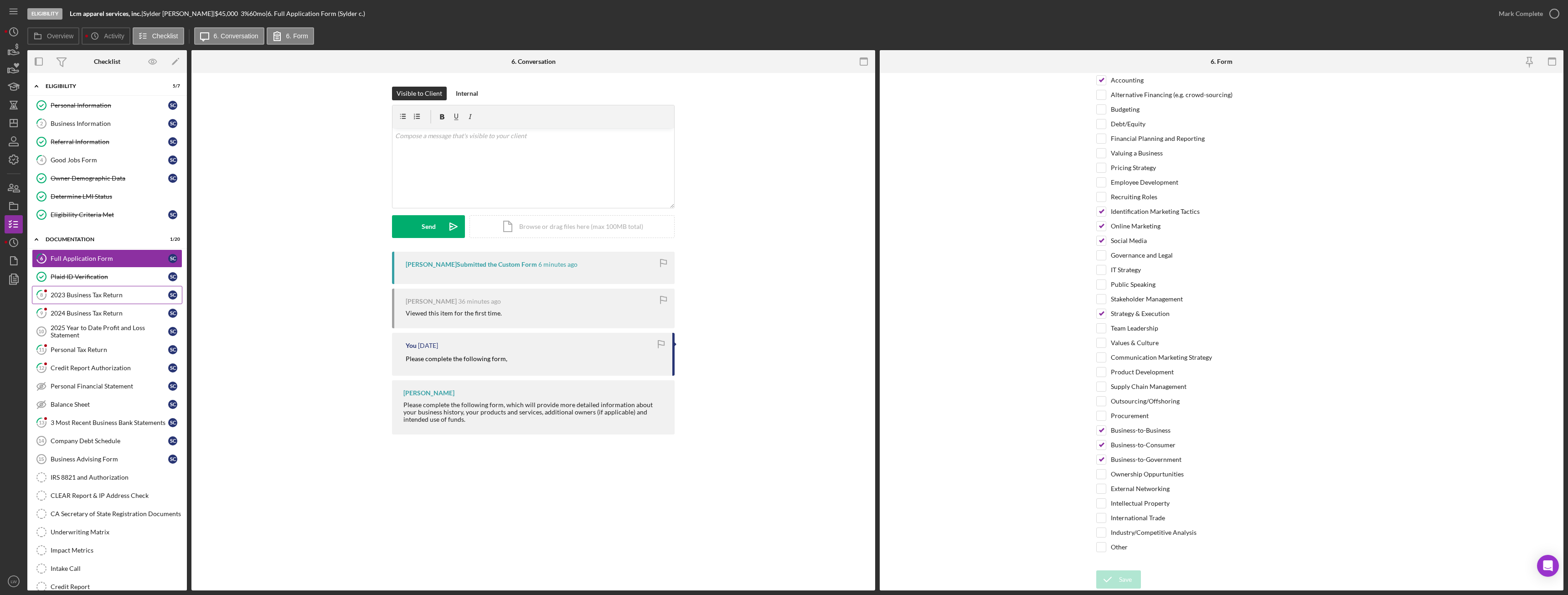
click at [106, 291] on div "2023 Business Tax Return" at bounding box center [109, 295] width 118 height 8
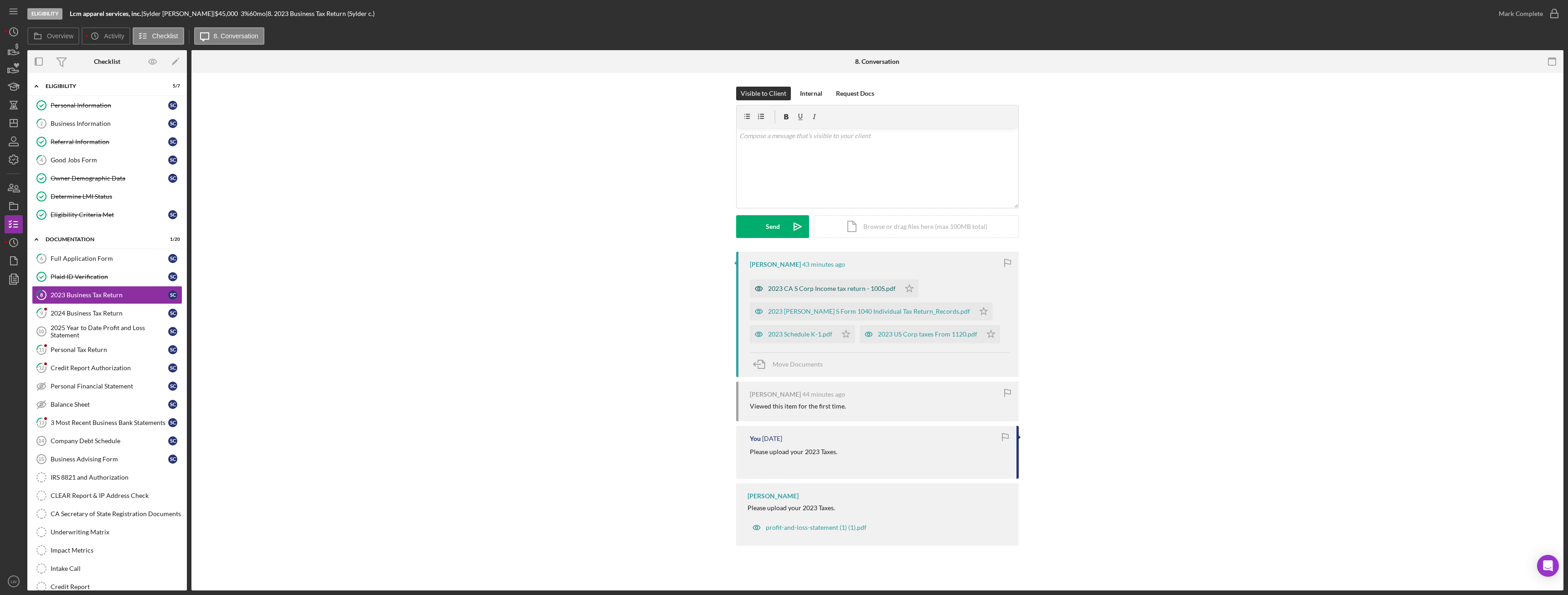
click at [822, 290] on div "2023 CA S Corp Income tax return - 100S.pdf" at bounding box center [832, 288] width 128 height 8
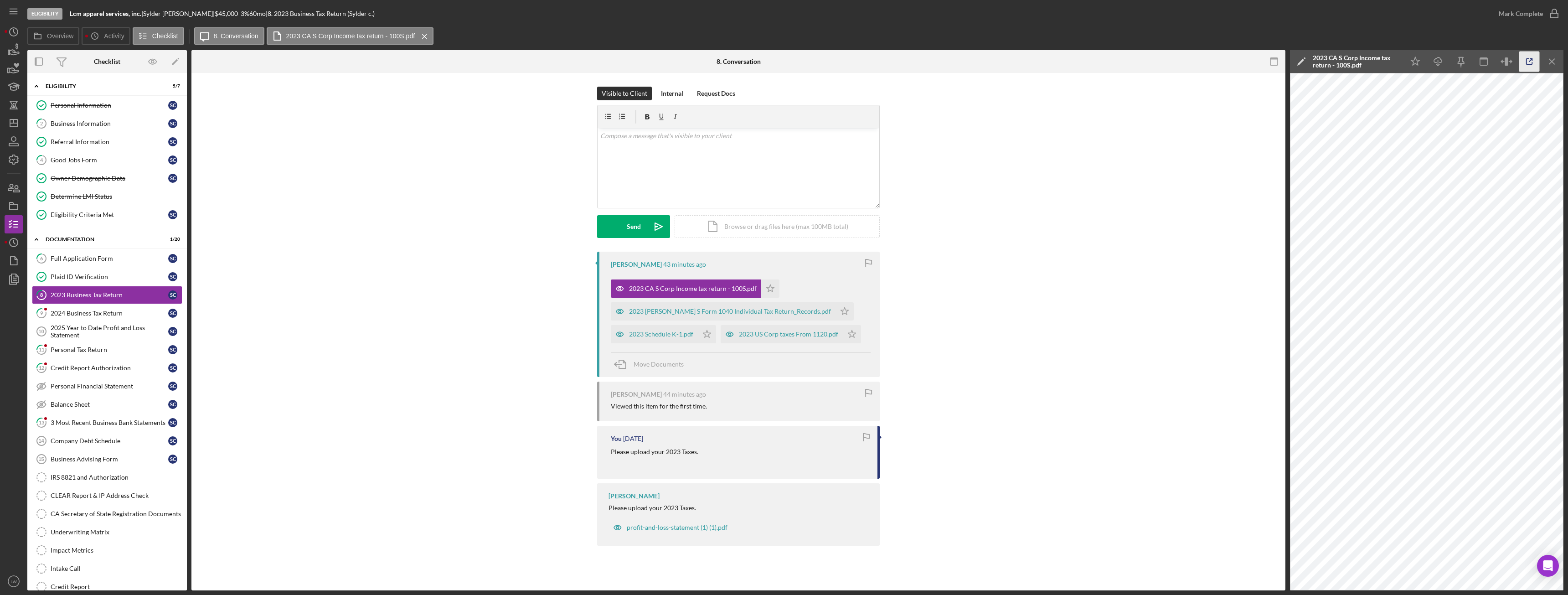
click at [1525, 61] on icon "button" at bounding box center [1529, 61] width 21 height 21
click at [664, 313] on div "2023 CRUZ S Form 1040 Individual Tax Return_Records.pdf" at bounding box center [730, 312] width 202 height 8
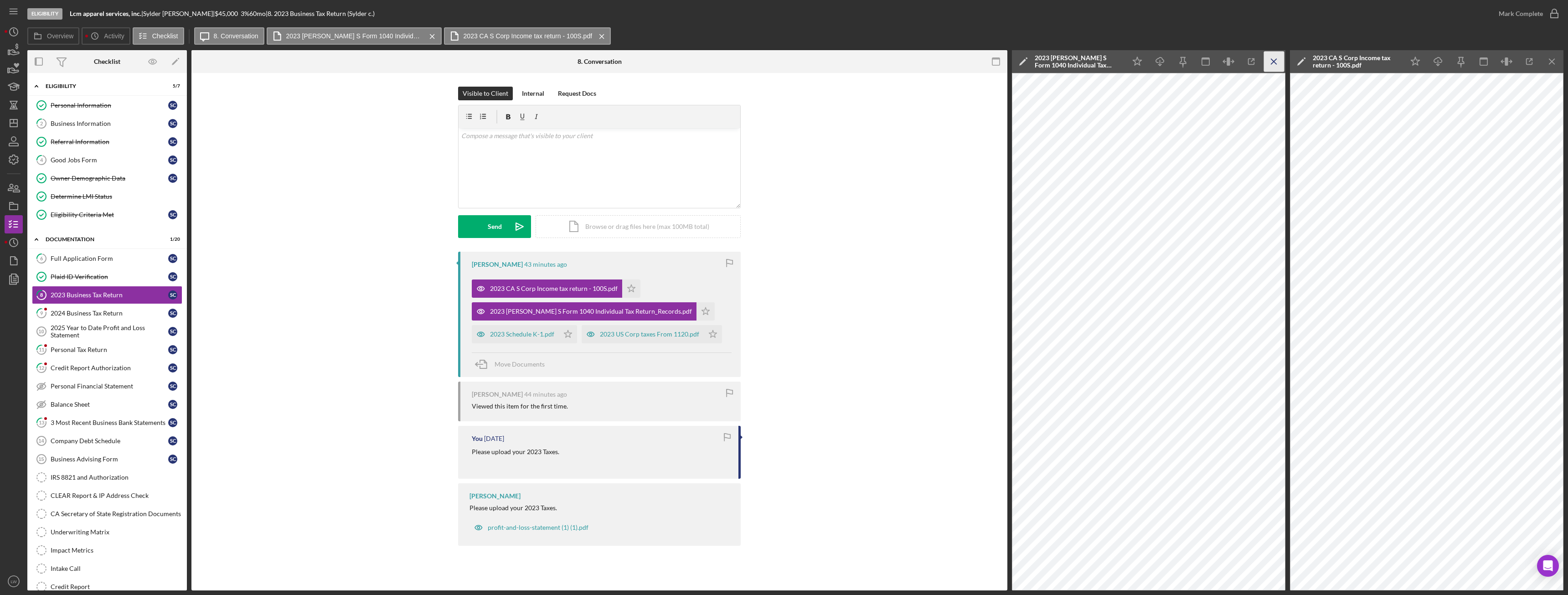
click at [1268, 58] on icon "Icon/Menu Close" at bounding box center [1274, 61] width 21 height 21
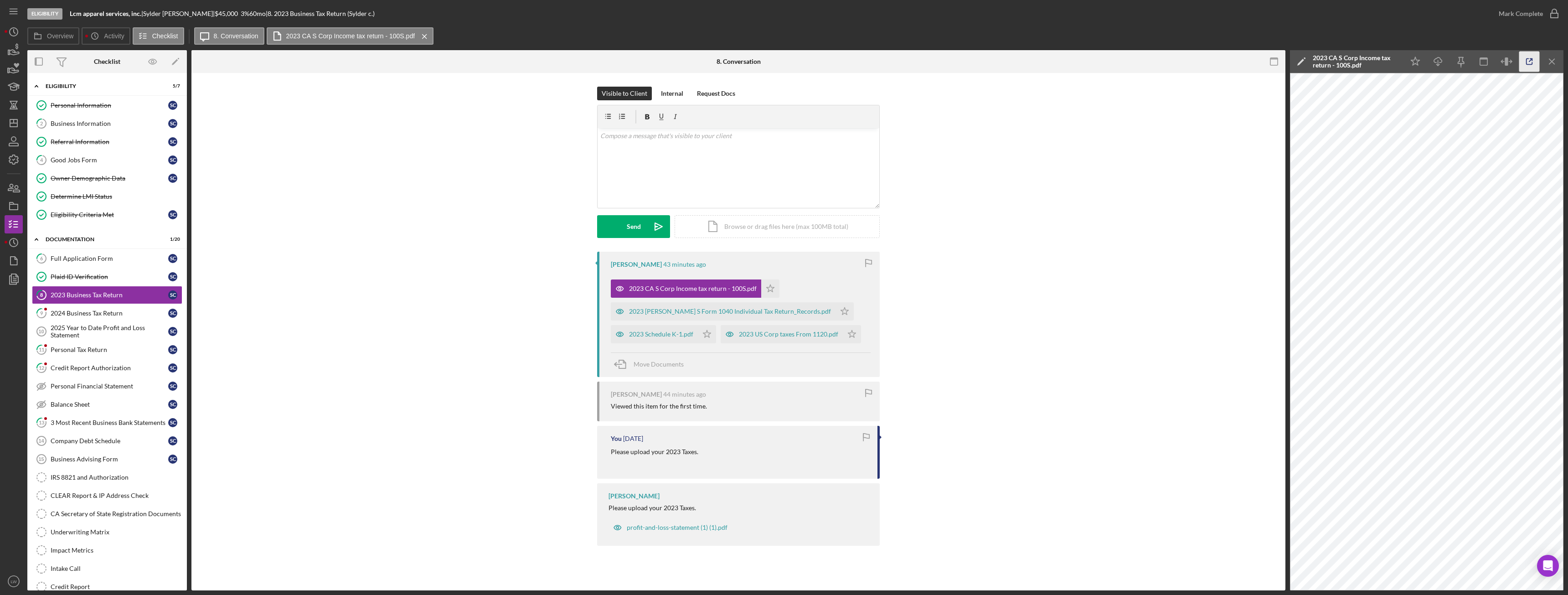
click at [1534, 62] on icon "button" at bounding box center [1529, 61] width 21 height 21
click at [1550, 61] on icon "Icon/Menu Close" at bounding box center [1552, 61] width 21 height 21
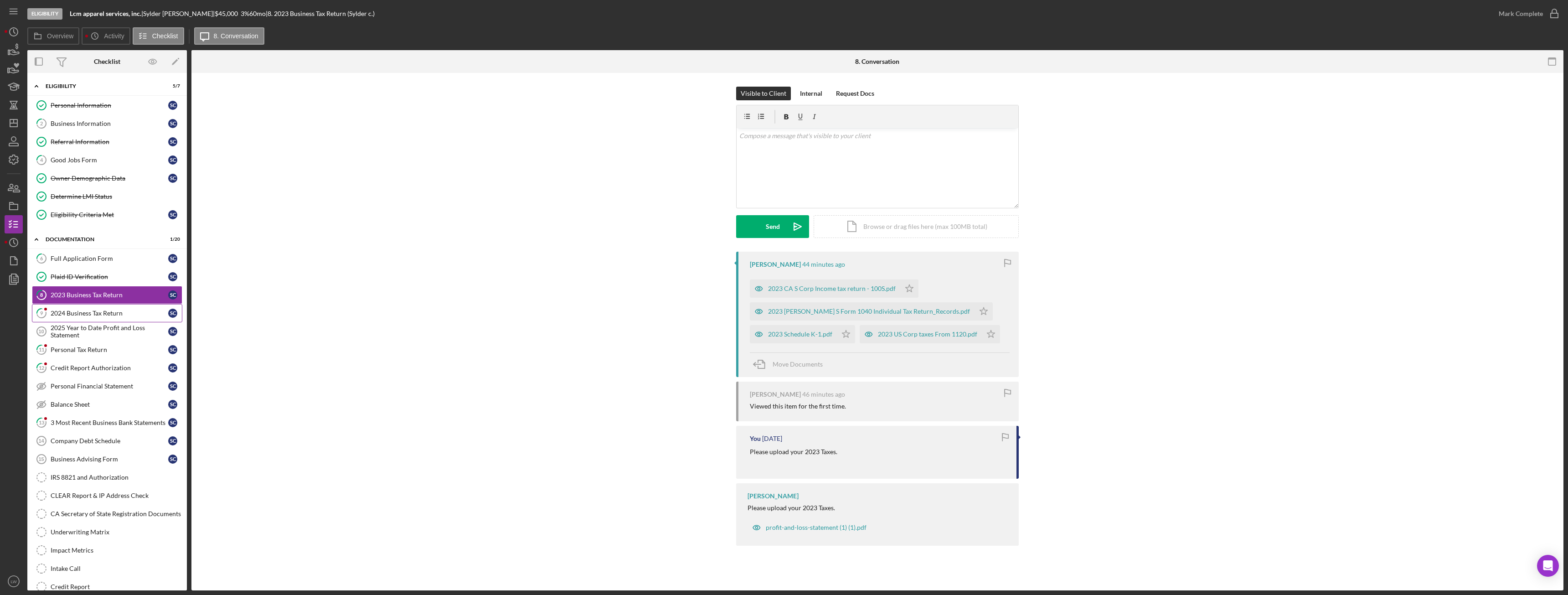
click at [89, 313] on div "2024 Business Tax Return" at bounding box center [109, 313] width 118 height 8
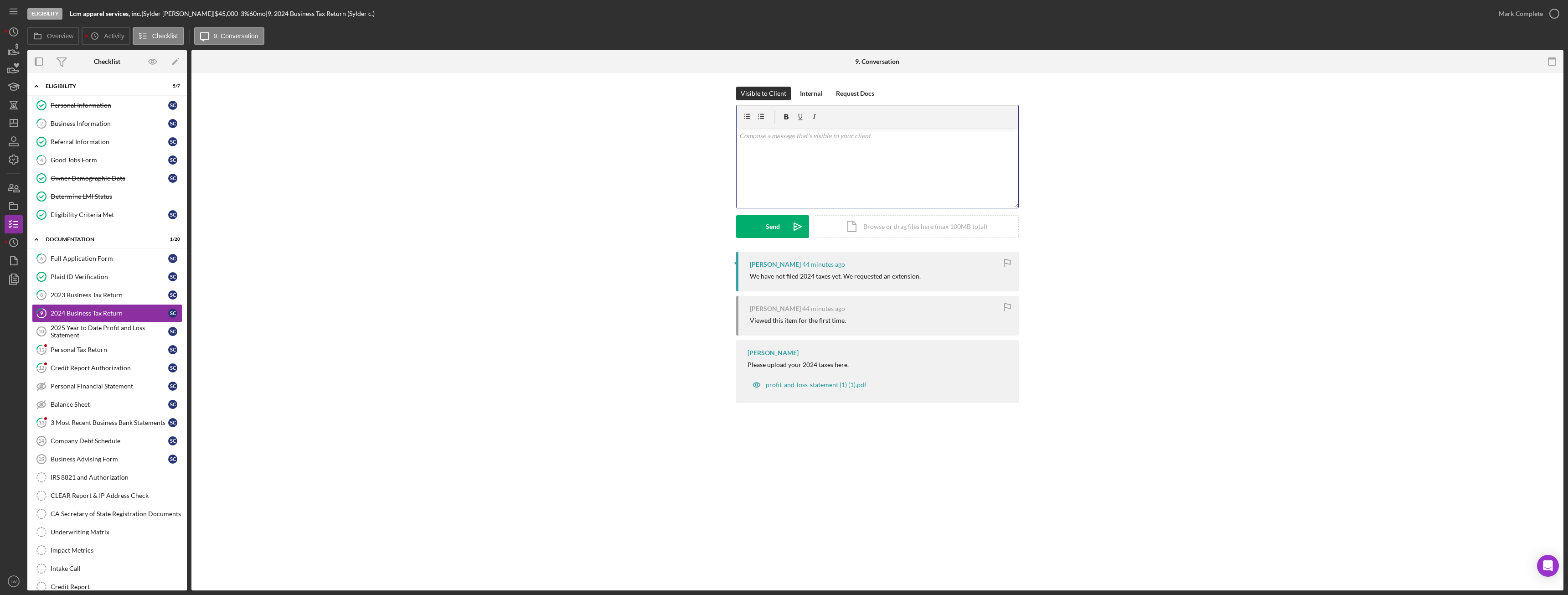
click at [837, 166] on div "v Color teal Color pink Remove color Add row above Add row below Add column bef…" at bounding box center [877, 168] width 282 height 79
click at [766, 228] on div "Send" at bounding box center [773, 226] width 14 height 23
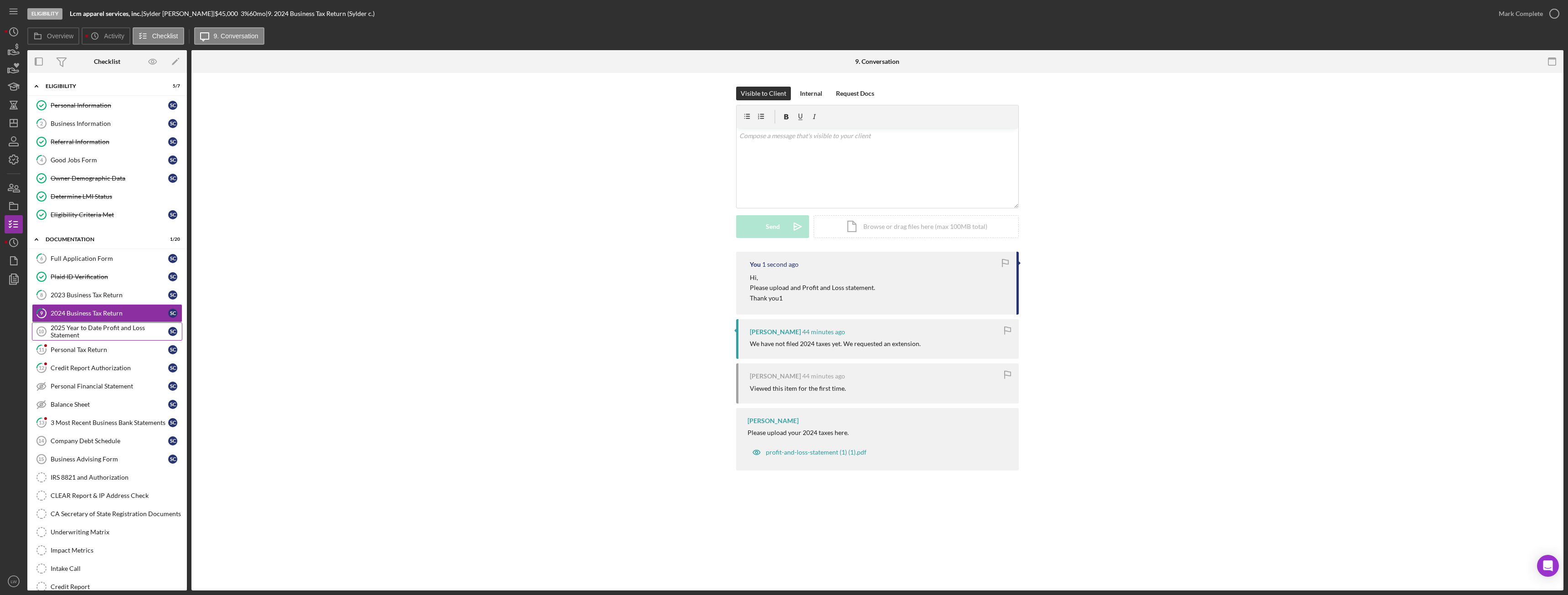
click at [115, 325] on div "2025 Year to Date Profit and Loss Statement" at bounding box center [109, 331] width 118 height 14
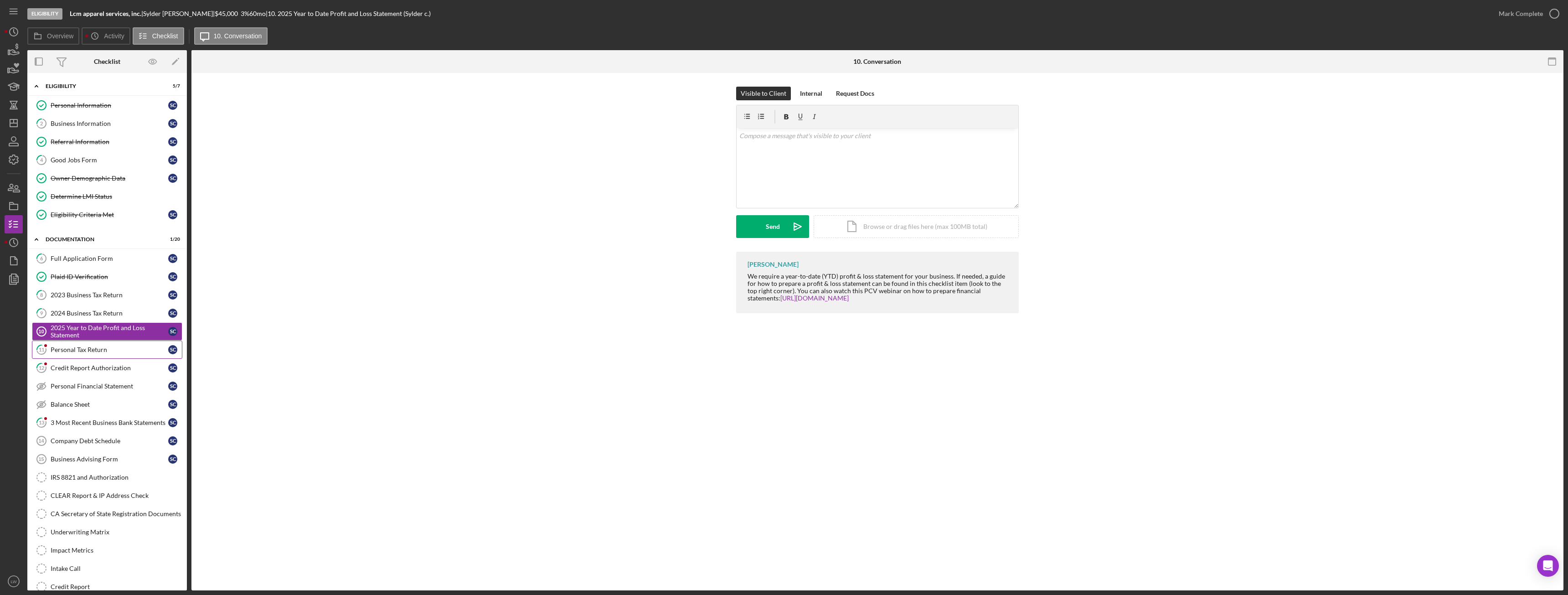
click at [101, 348] on div "Personal Tax Return" at bounding box center [109, 350] width 118 height 8
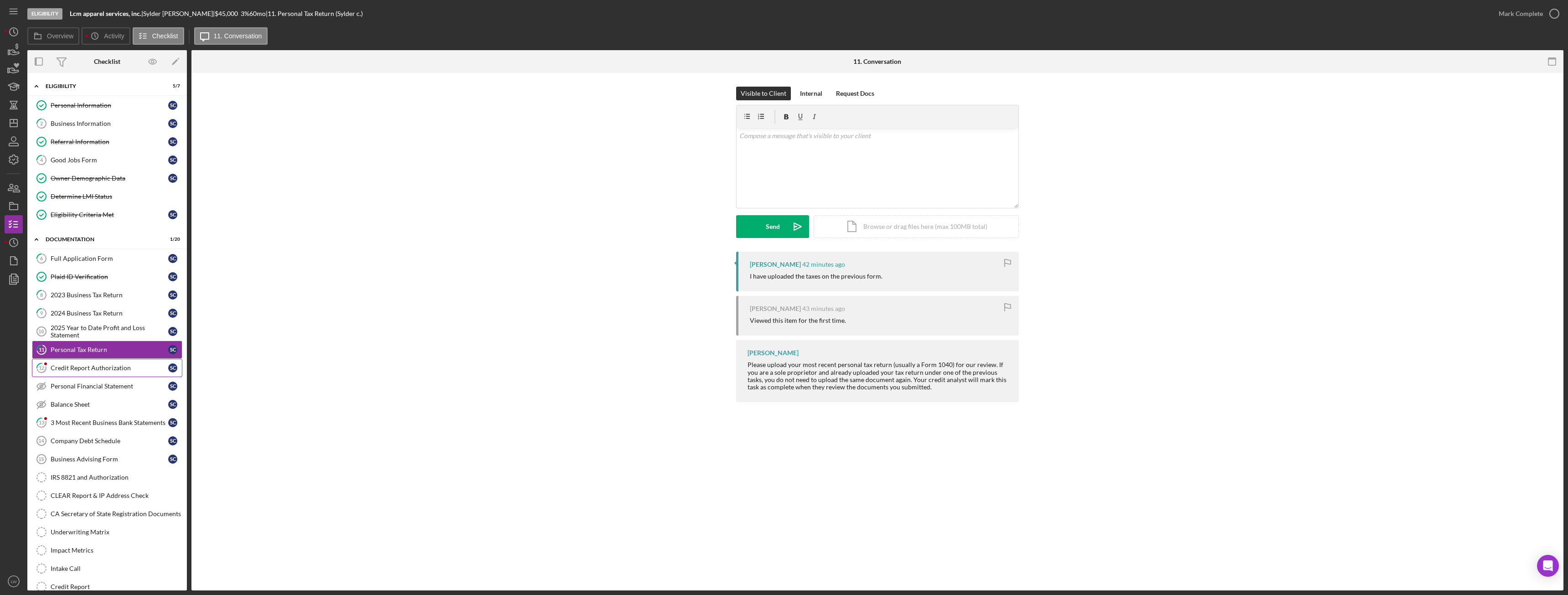
click at [69, 375] on link "12 Credit Report Authorization S c" at bounding box center [107, 367] width 150 height 18
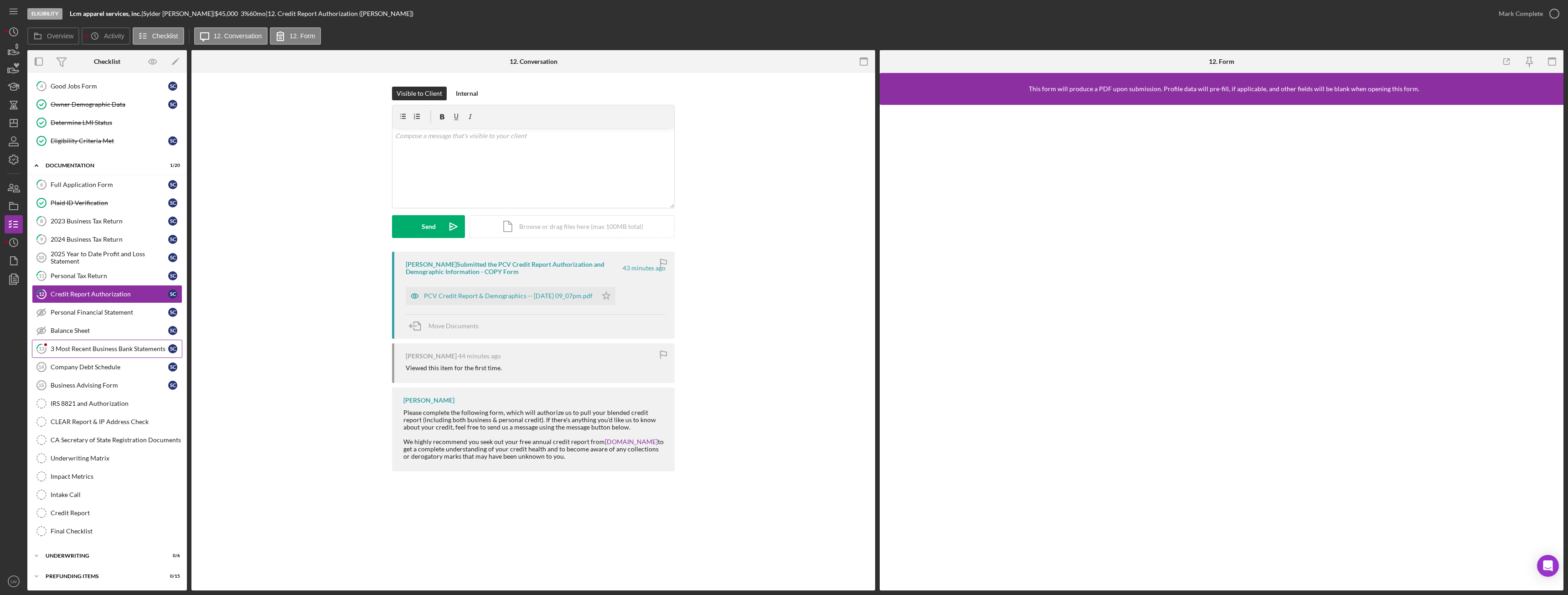
click at [104, 345] on div "3 Most Recent Business Bank Statements" at bounding box center [109, 348] width 118 height 8
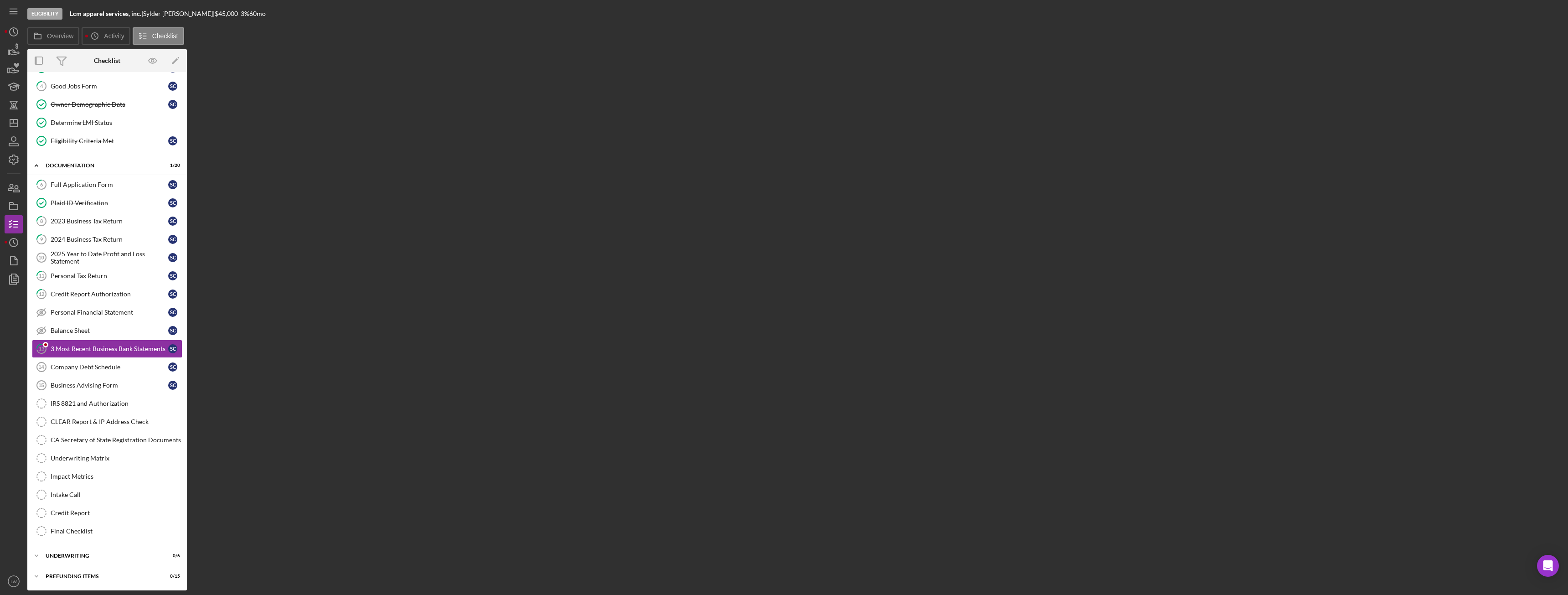
scroll to position [74, 0]
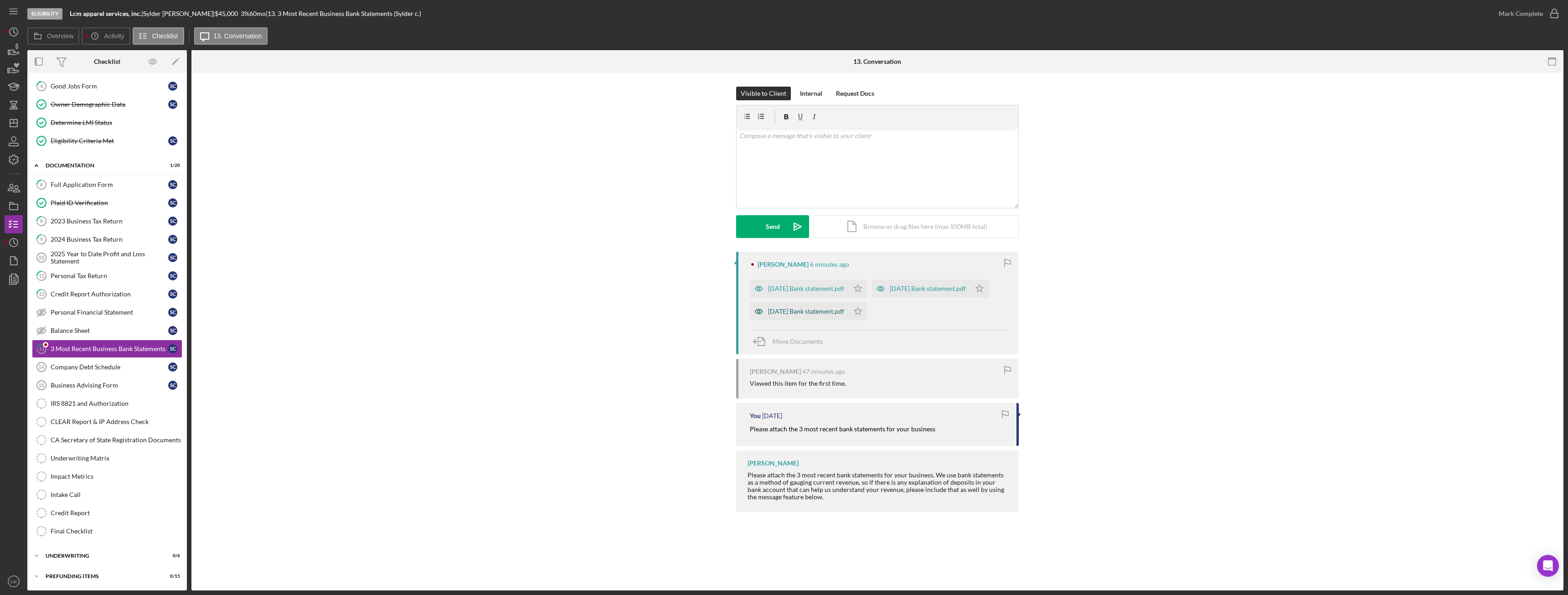
click at [817, 315] on div "[DATE] Bank statement.pdf" at bounding box center [806, 312] width 76 height 8
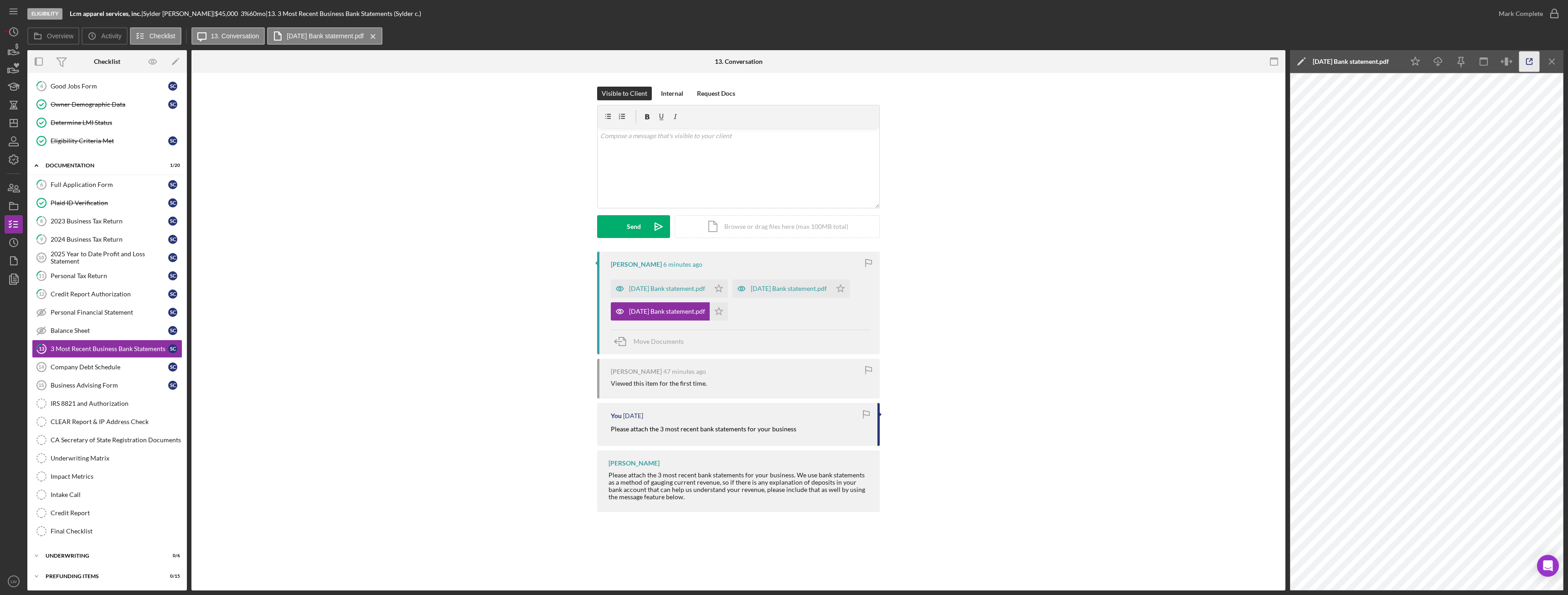
click at [1528, 64] on icon "button" at bounding box center [1529, 61] width 6 height 6
click at [669, 289] on div "[DATE] Bank statement.pdf" at bounding box center [667, 288] width 76 height 8
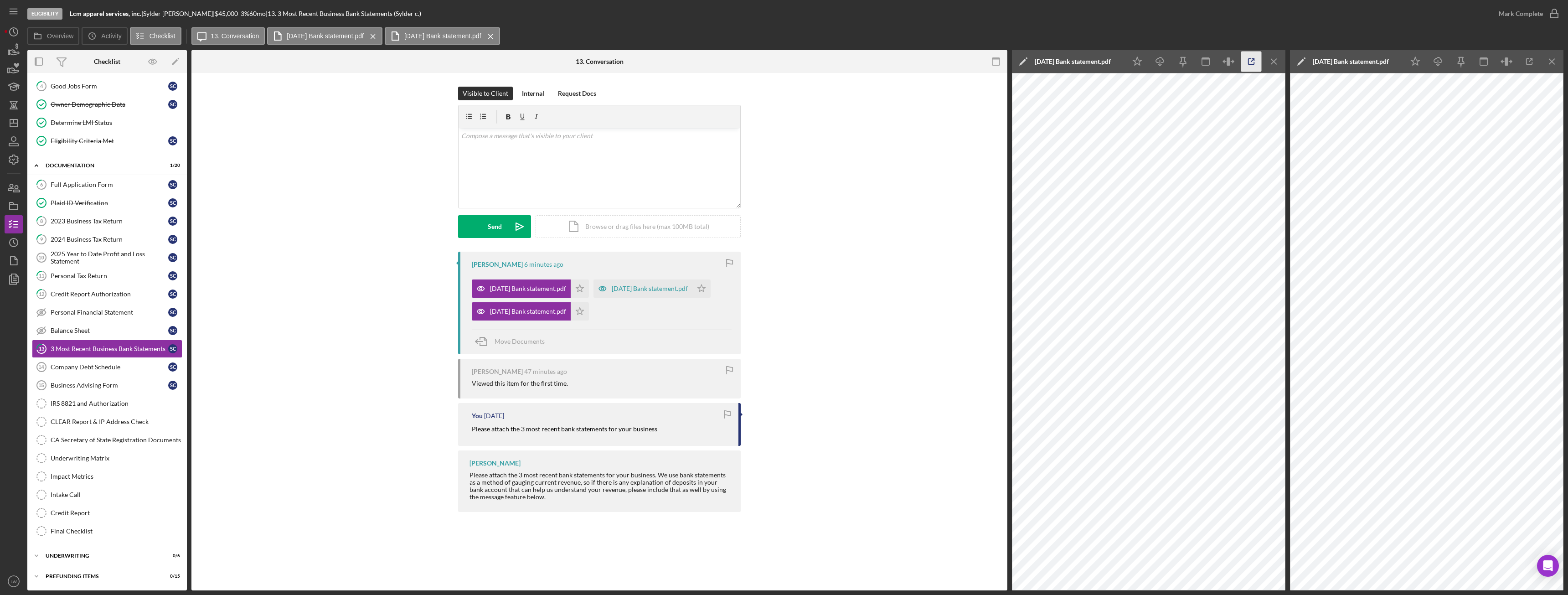
click at [1248, 68] on icon "button" at bounding box center [1251, 61] width 21 height 21
click at [612, 292] on div "[DATE] Bank statement.pdf" at bounding box center [650, 288] width 76 height 8
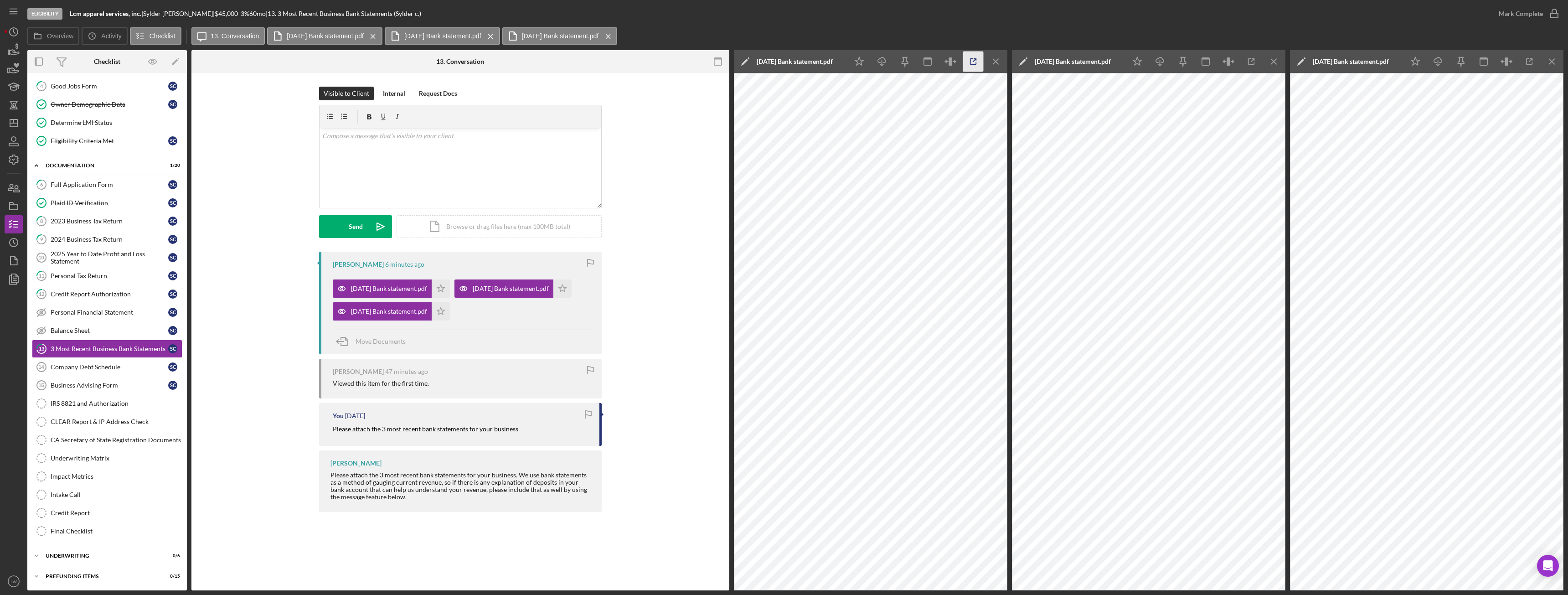
click at [969, 63] on icon "button" at bounding box center [973, 61] width 21 height 21
click at [1000, 63] on icon "Icon/Menu Close" at bounding box center [996, 61] width 21 height 21
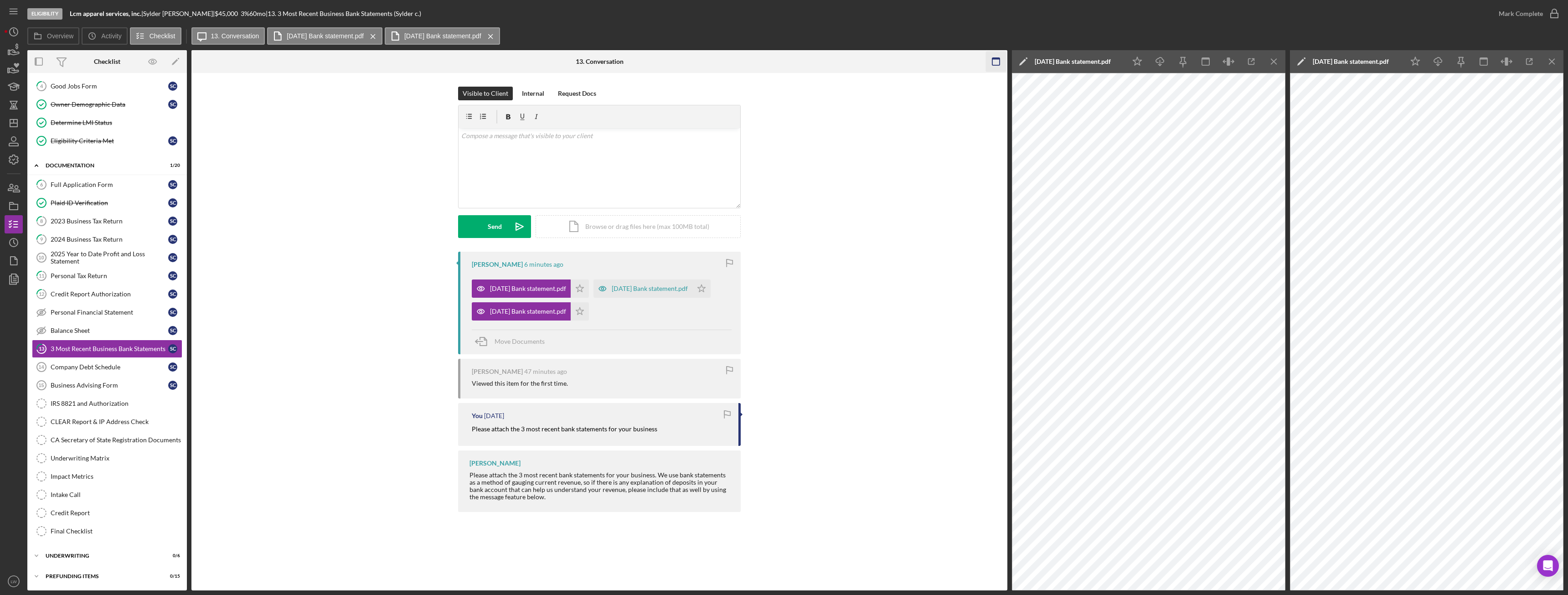
click at [1265, 62] on icon "Icon/Menu Close" at bounding box center [1274, 61] width 21 height 21
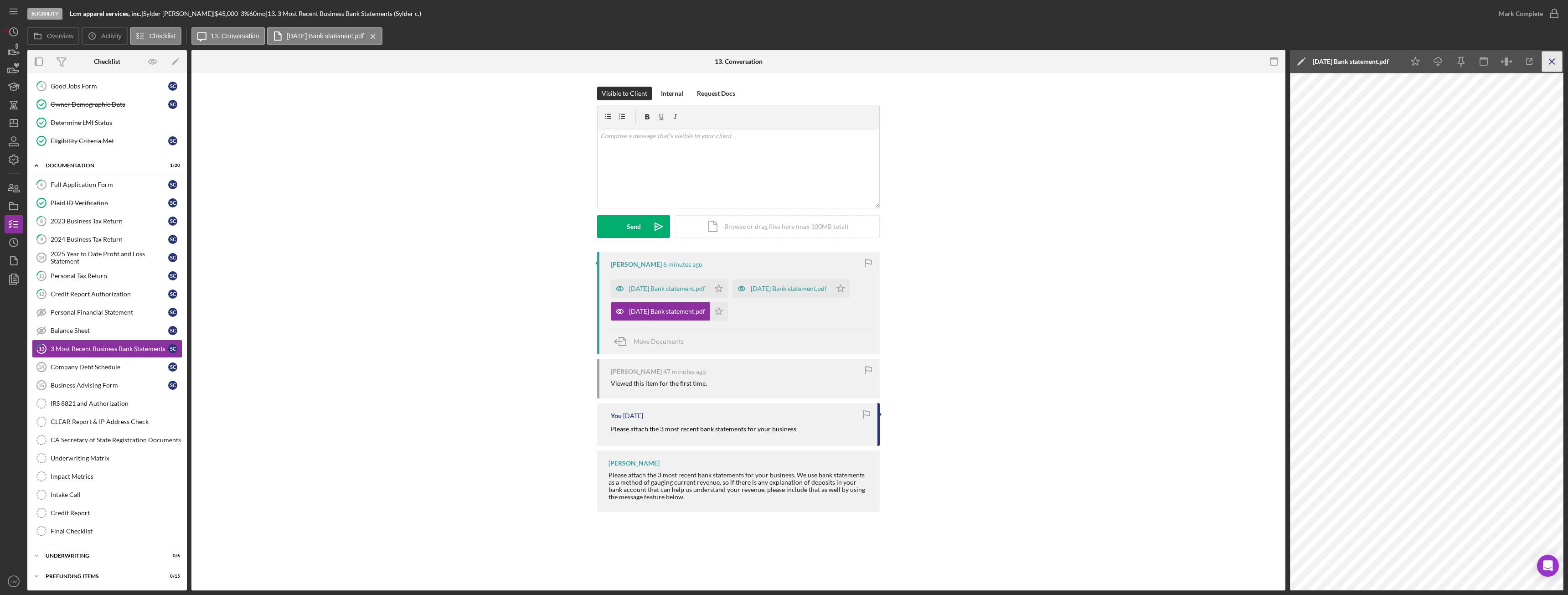
click at [1547, 58] on icon "Icon/Menu Close" at bounding box center [1552, 61] width 21 height 21
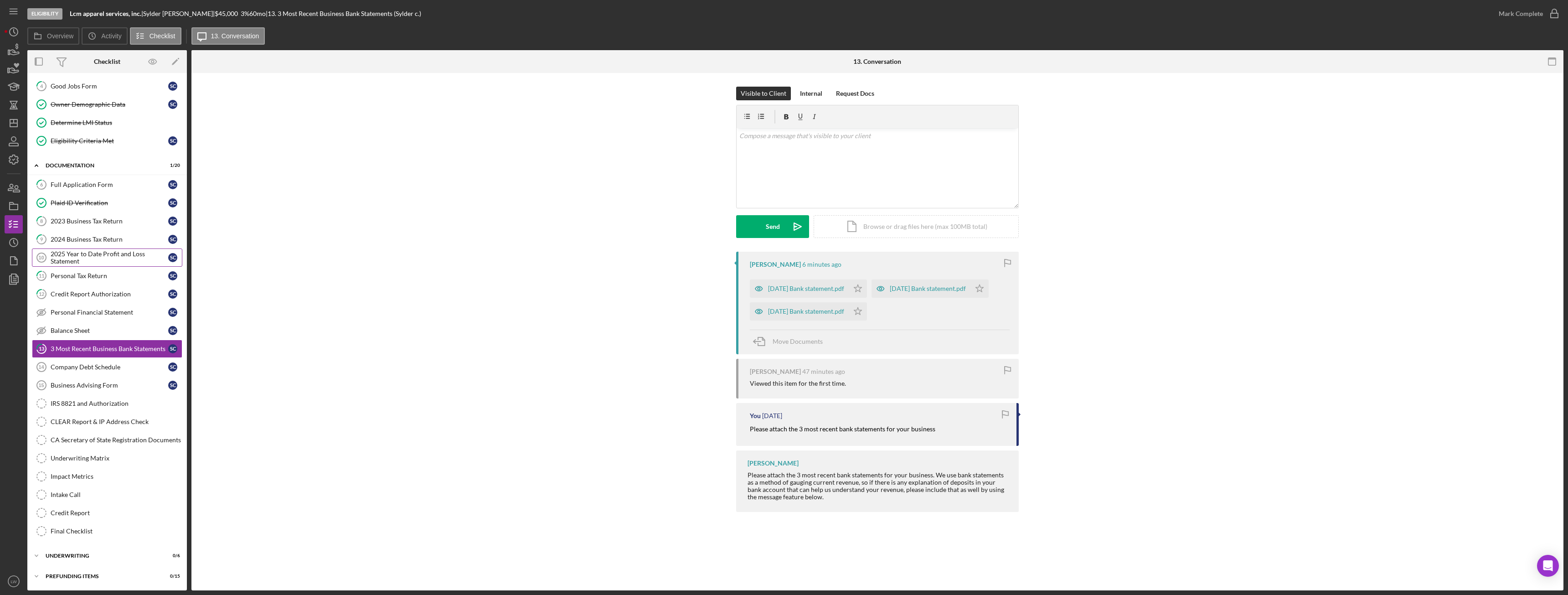
click at [71, 256] on div "2025 Year to Date Profit and Loss Statement" at bounding box center [109, 257] width 118 height 14
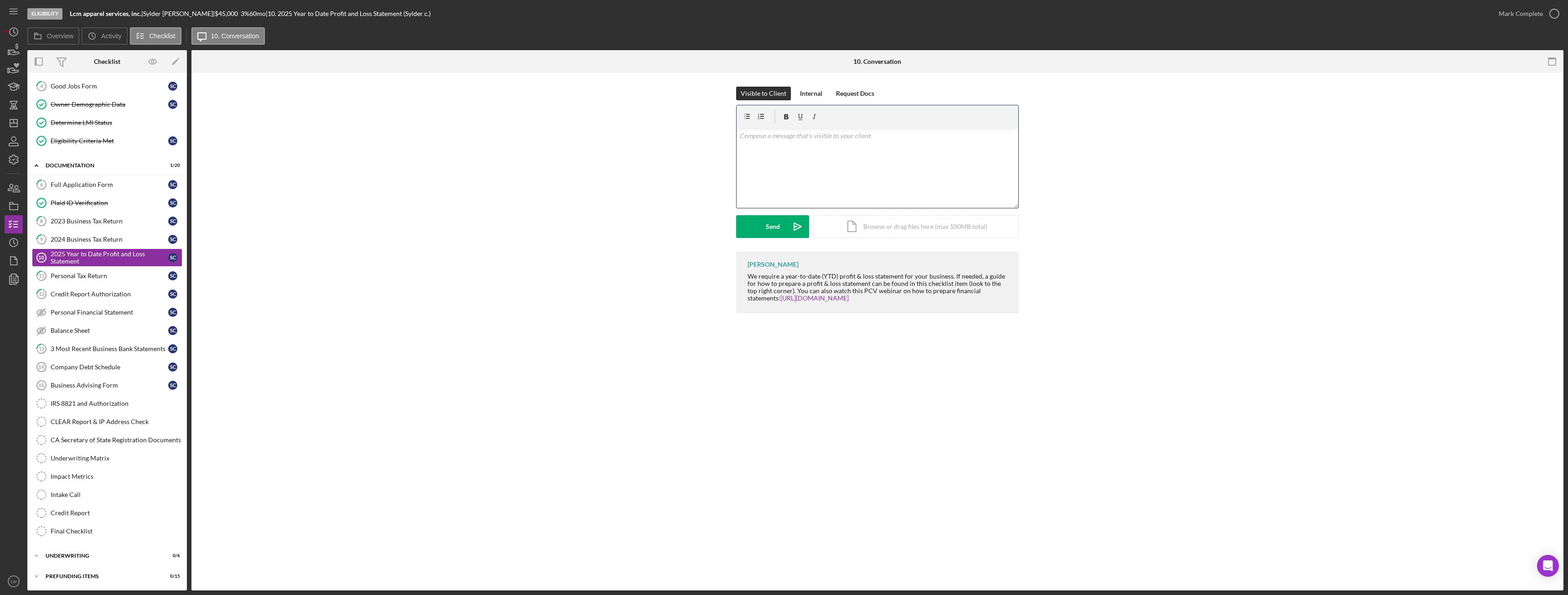
click at [862, 172] on div "v Color teal Color pink Remove color Add row above Add row below Add column bef…" at bounding box center [877, 168] width 282 height 79
click at [771, 233] on div "Send" at bounding box center [773, 226] width 14 height 23
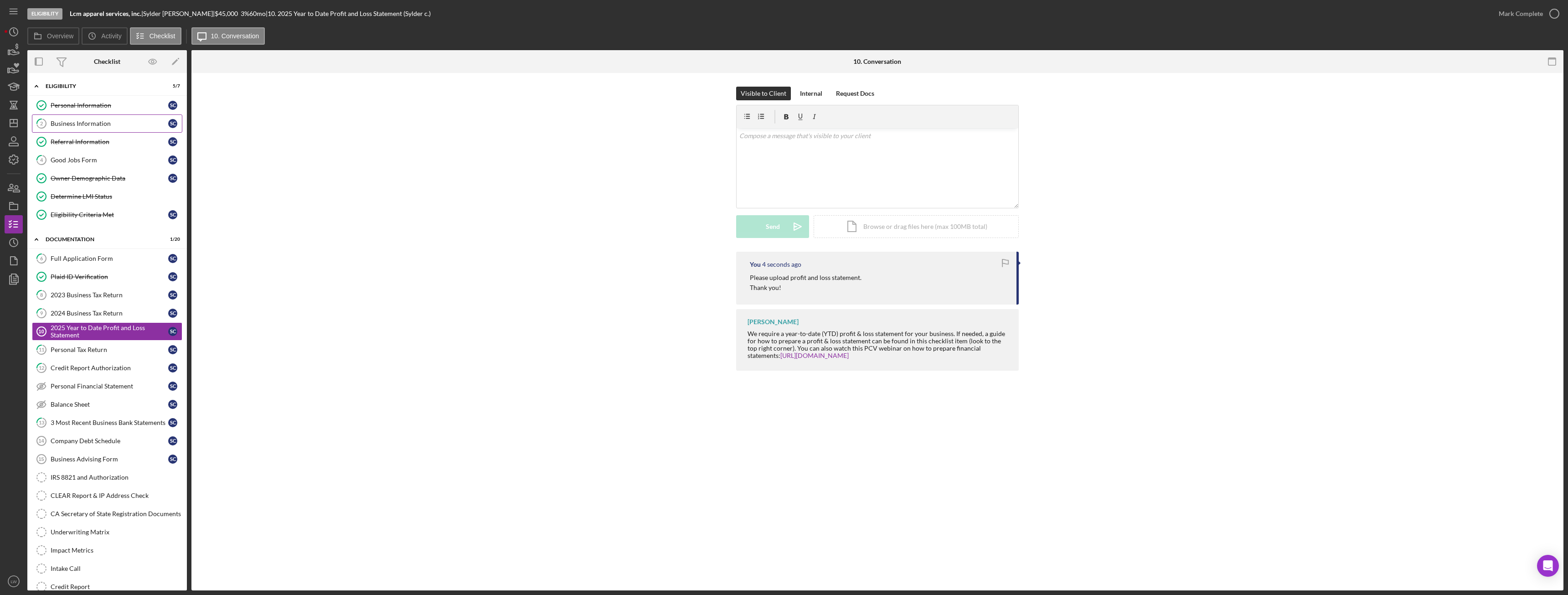
click at [95, 120] on div "Business Information" at bounding box center [109, 124] width 118 height 8
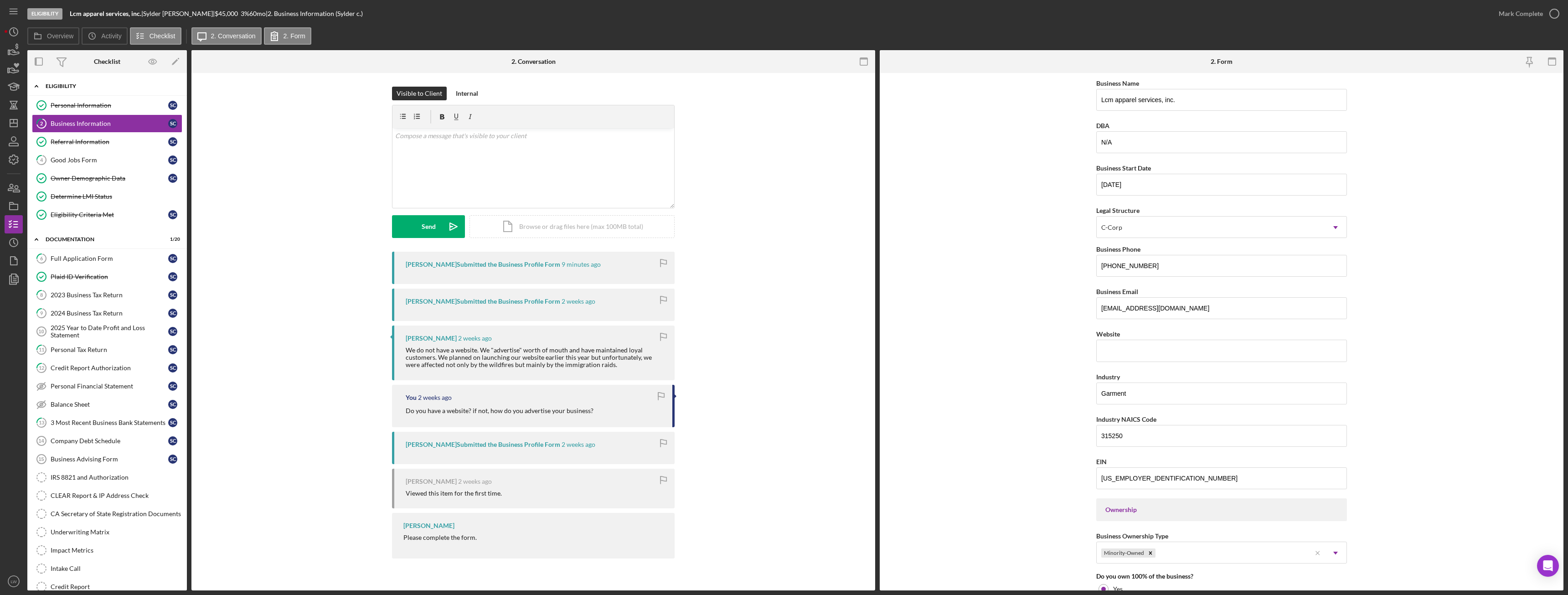
click at [83, 93] on div "Icon/Expander Eligibility 5 / 7" at bounding box center [107, 86] width 160 height 19
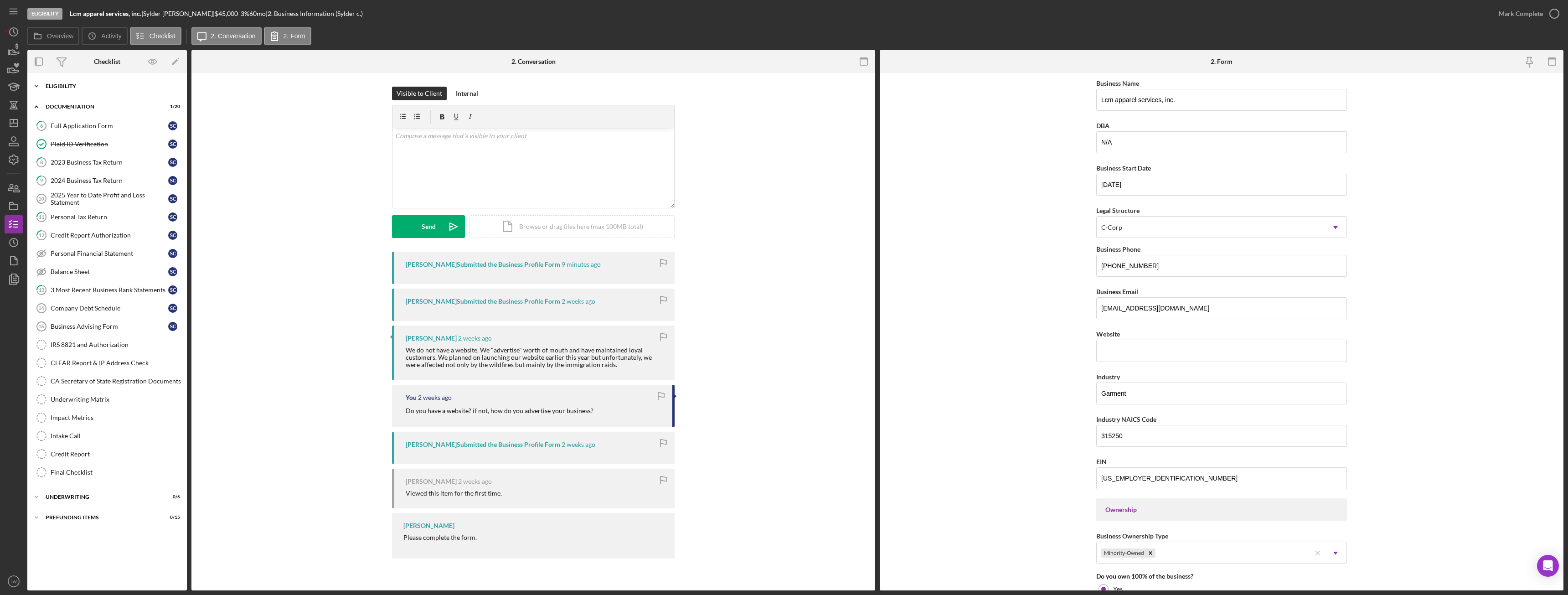
click at [100, 88] on div "Eligibility" at bounding box center [111, 86] width 130 height 6
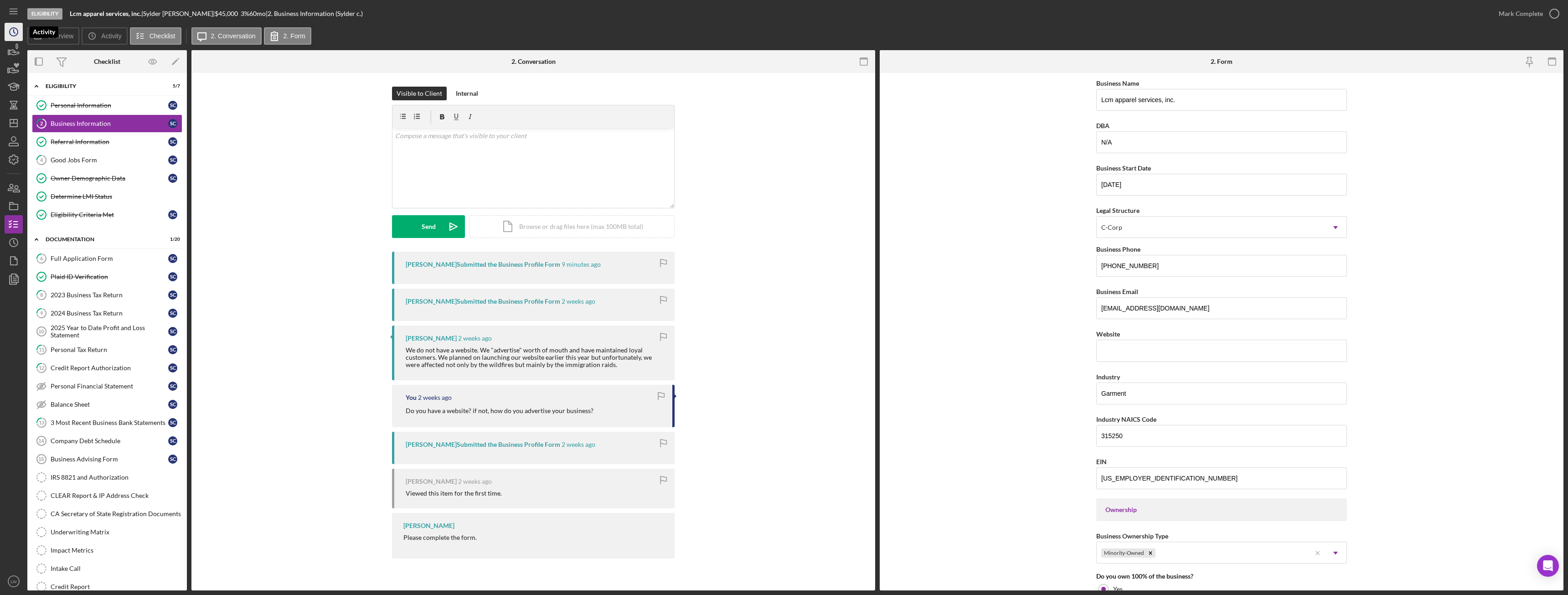
click at [18, 31] on circle "button" at bounding box center [13, 31] width 8 height 8
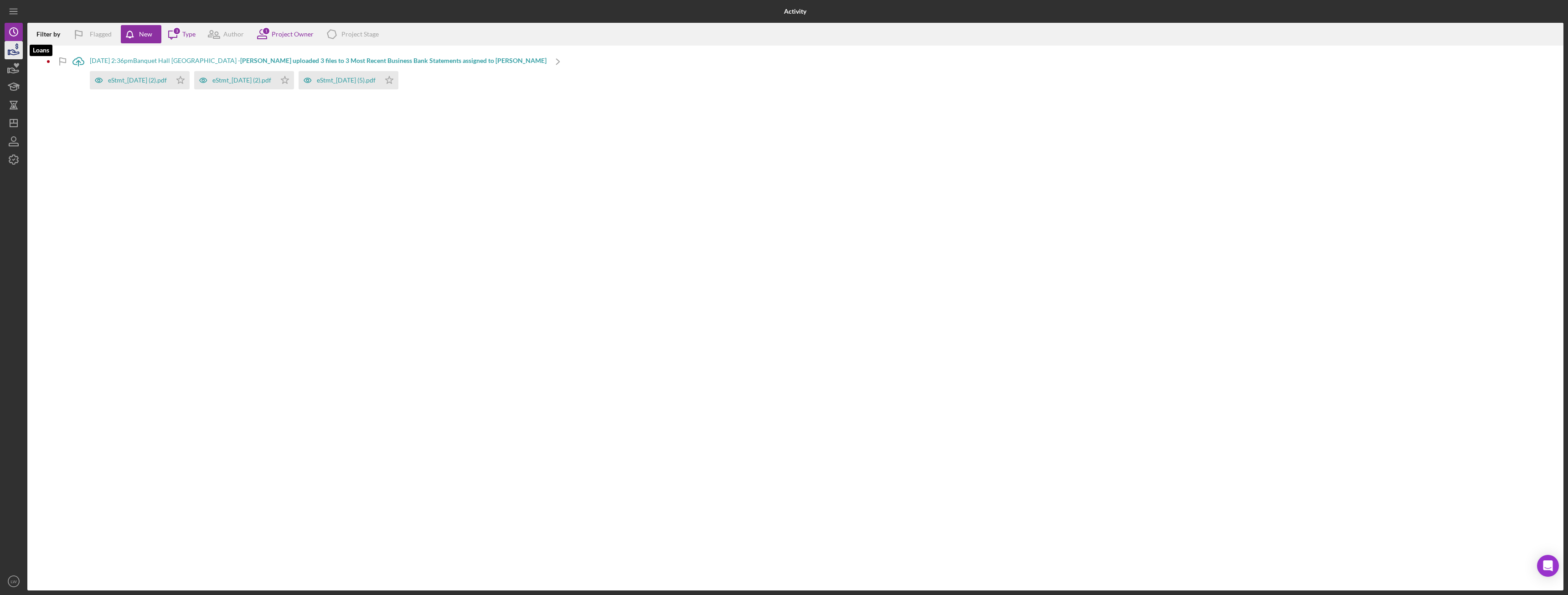
click at [16, 53] on icon "button" at bounding box center [14, 50] width 23 height 23
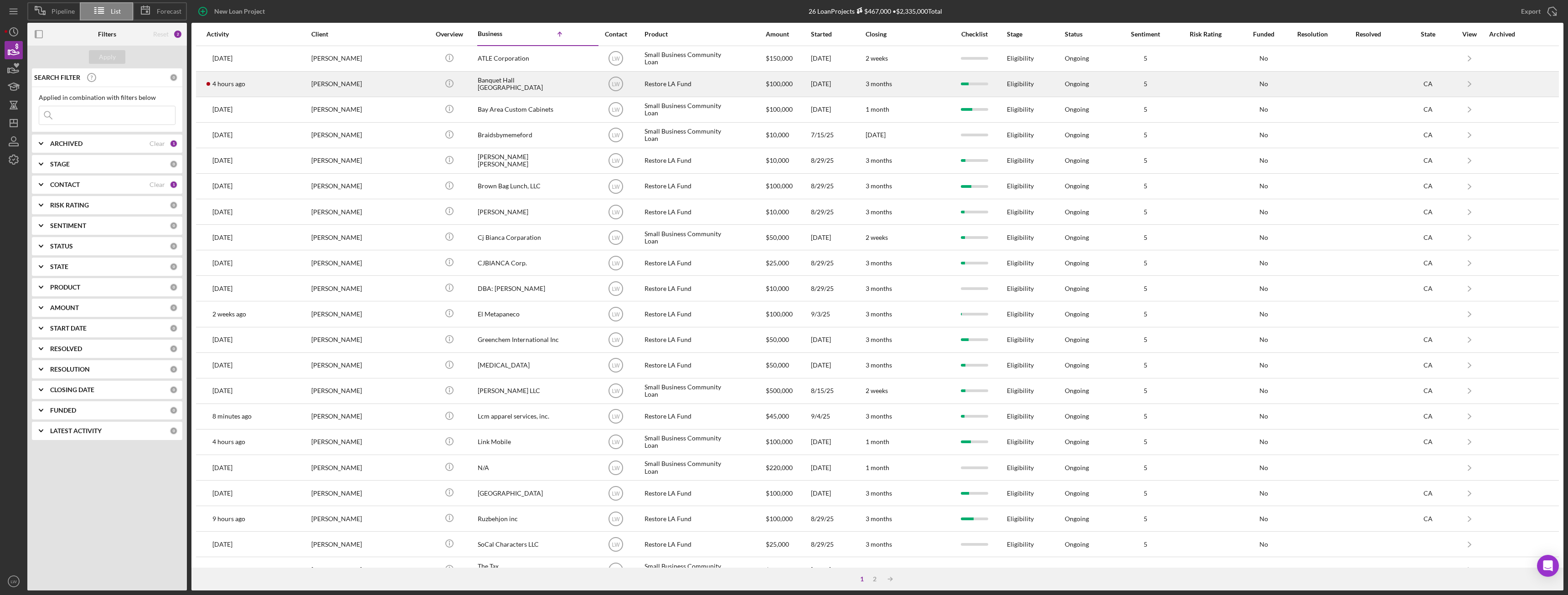
click at [315, 84] on div "Celso Hernandez" at bounding box center [357, 84] width 91 height 24
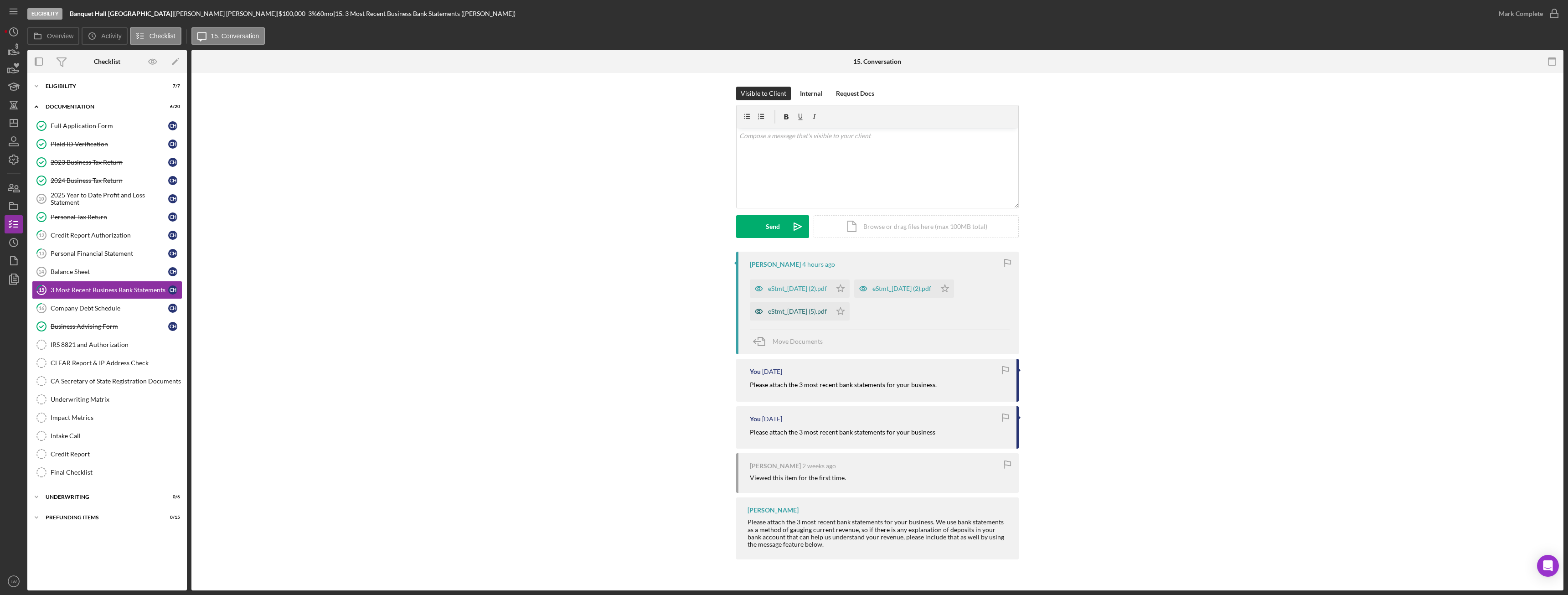
click at [825, 311] on div "eStmt_2025-06-30 (5).pdf" at bounding box center [797, 312] width 59 height 8
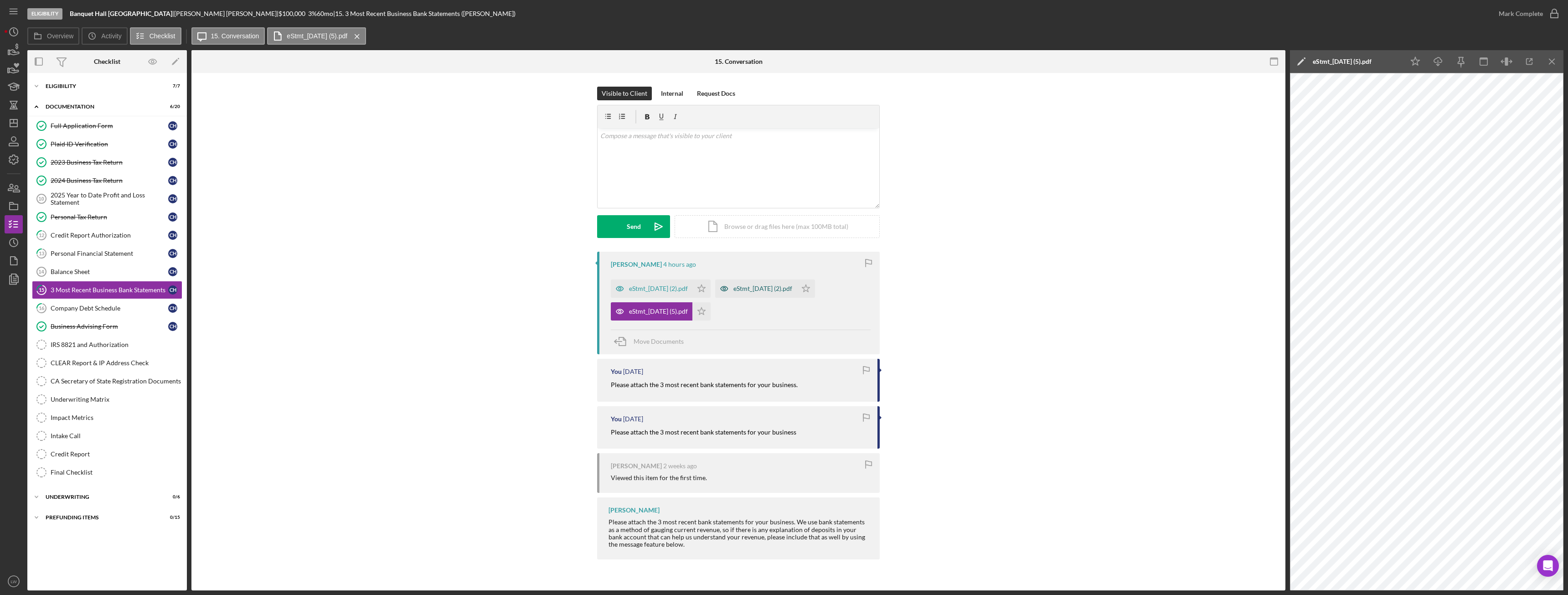
click at [769, 283] on div "eStmt_2025-07-31 (2).pdf" at bounding box center [756, 288] width 81 height 18
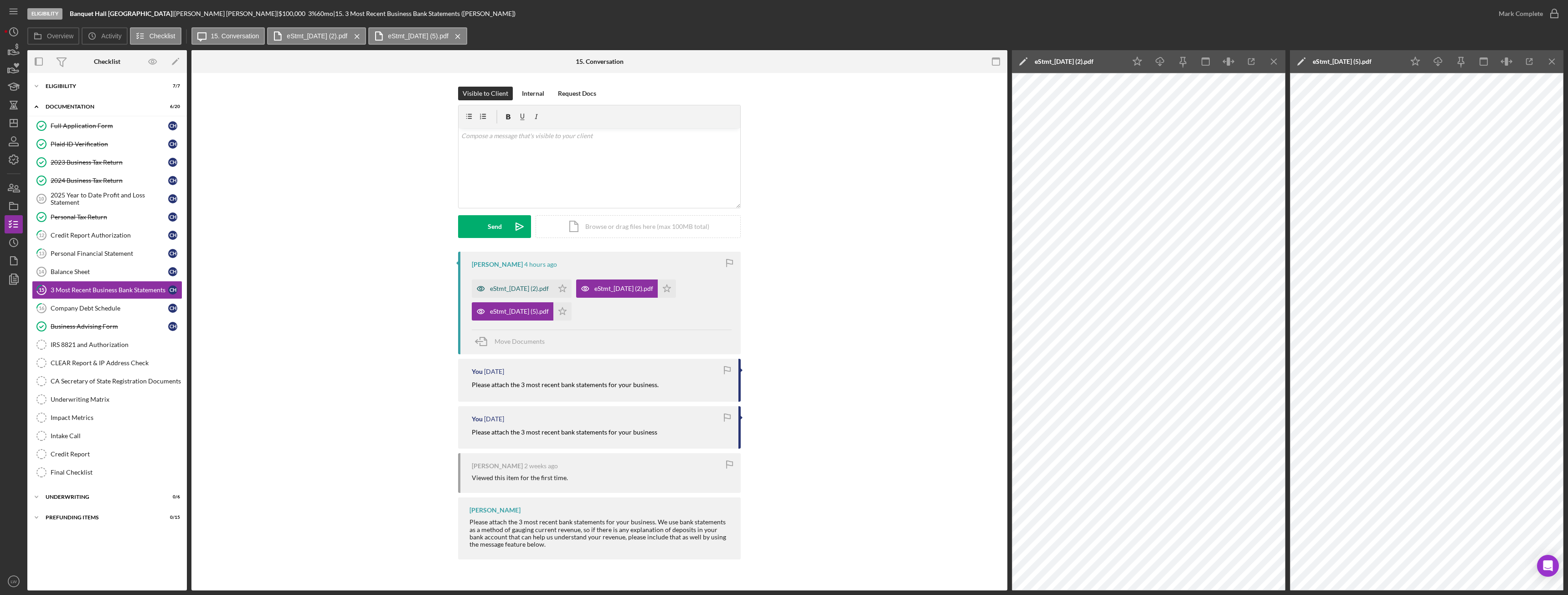
click at [537, 286] on div "eStmt_2025-08-29 (2).pdf" at bounding box center [519, 288] width 59 height 8
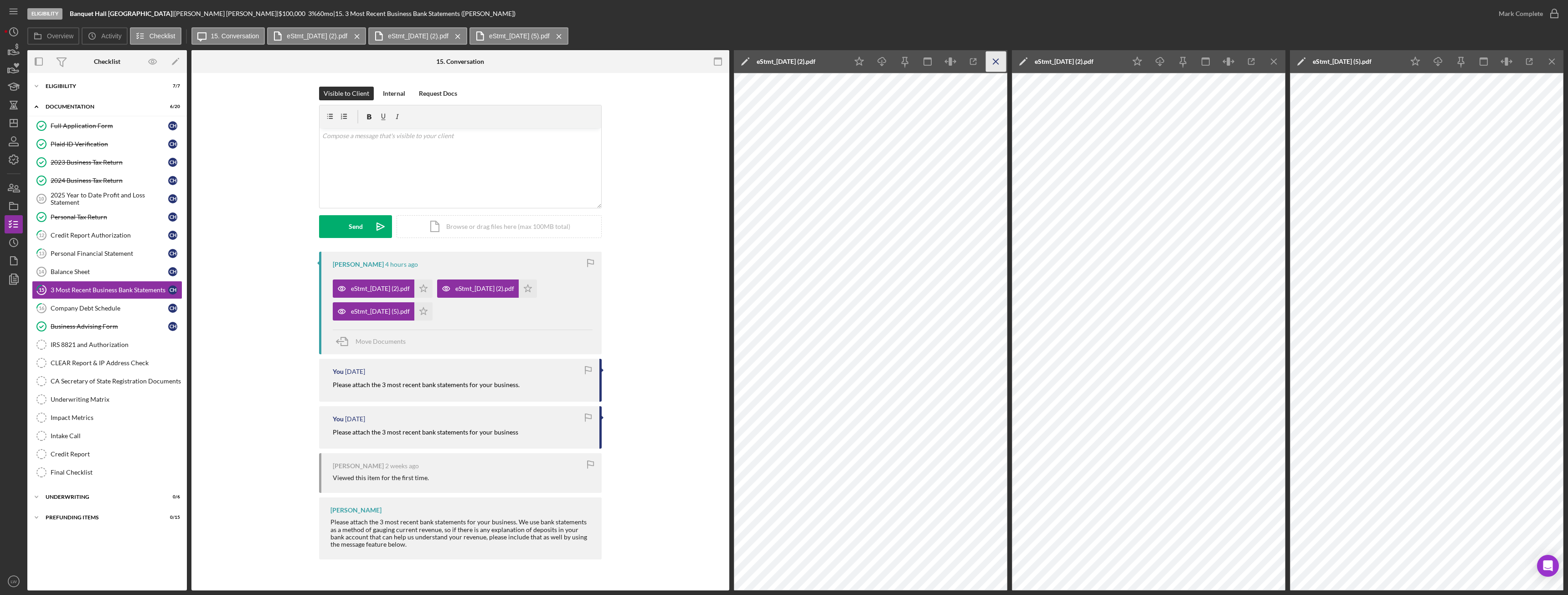
click at [998, 61] on icon "Icon/Menu Close" at bounding box center [996, 61] width 21 height 21
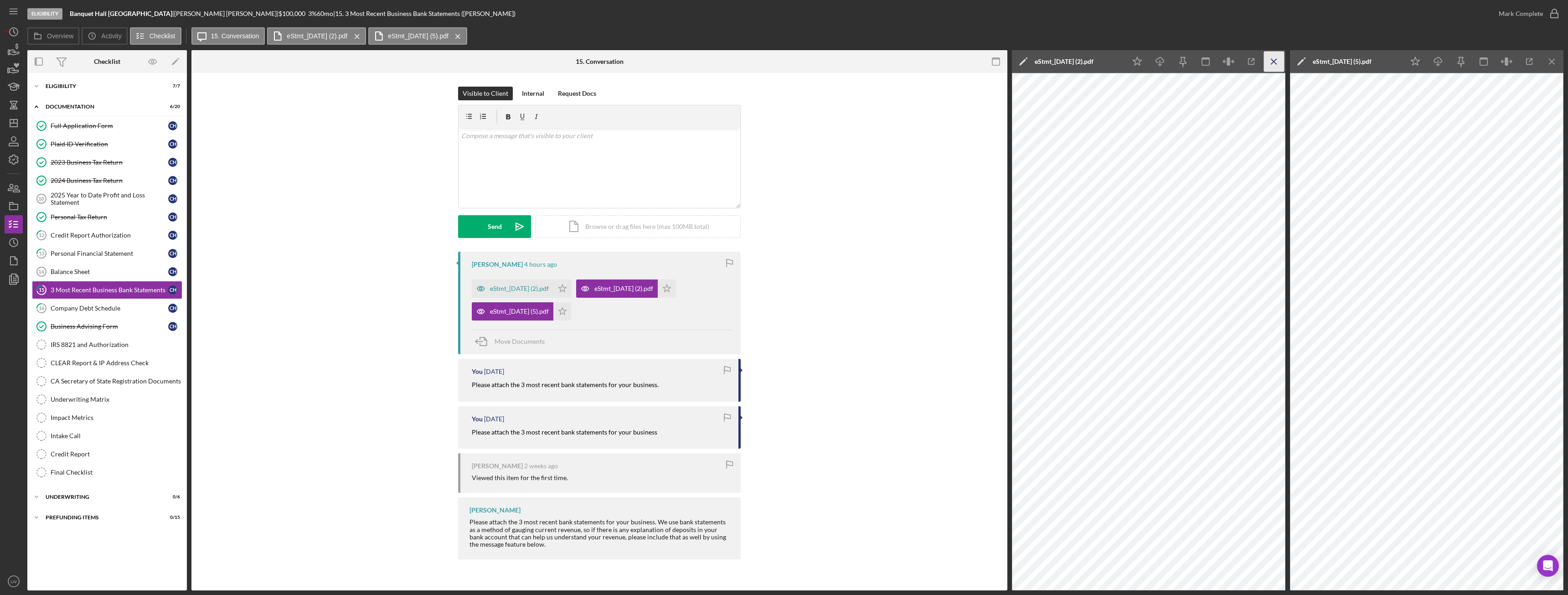
click at [1271, 59] on line "button" at bounding box center [1274, 61] width 5 height 5
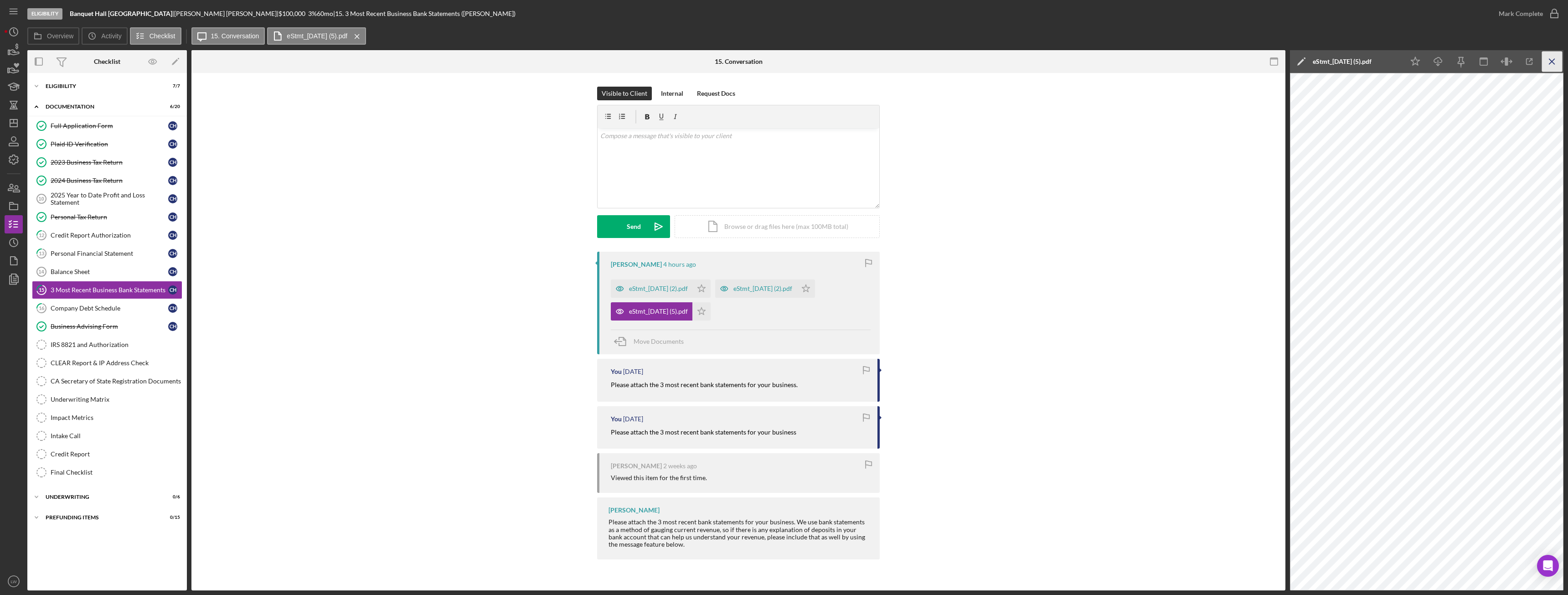
click at [1550, 58] on icon "Icon/Menu Close" at bounding box center [1552, 61] width 21 height 21
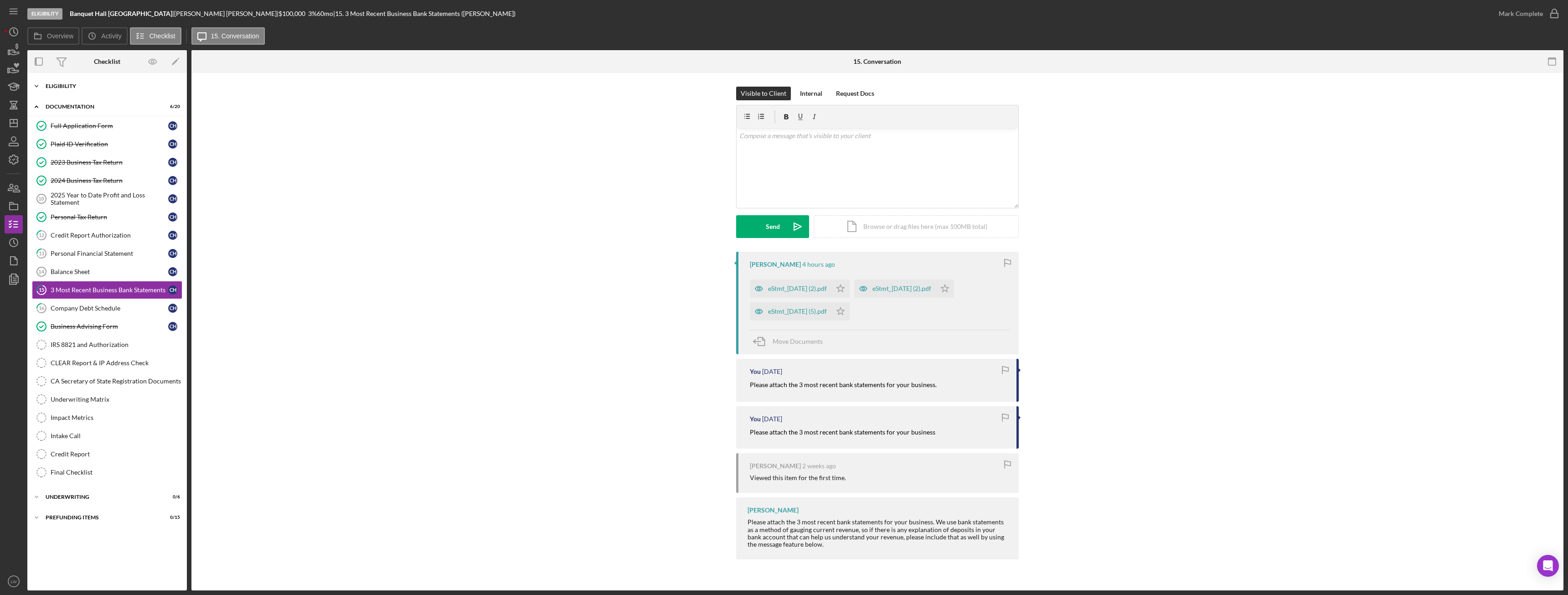
click at [83, 88] on div "Eligibility" at bounding box center [111, 86] width 130 height 6
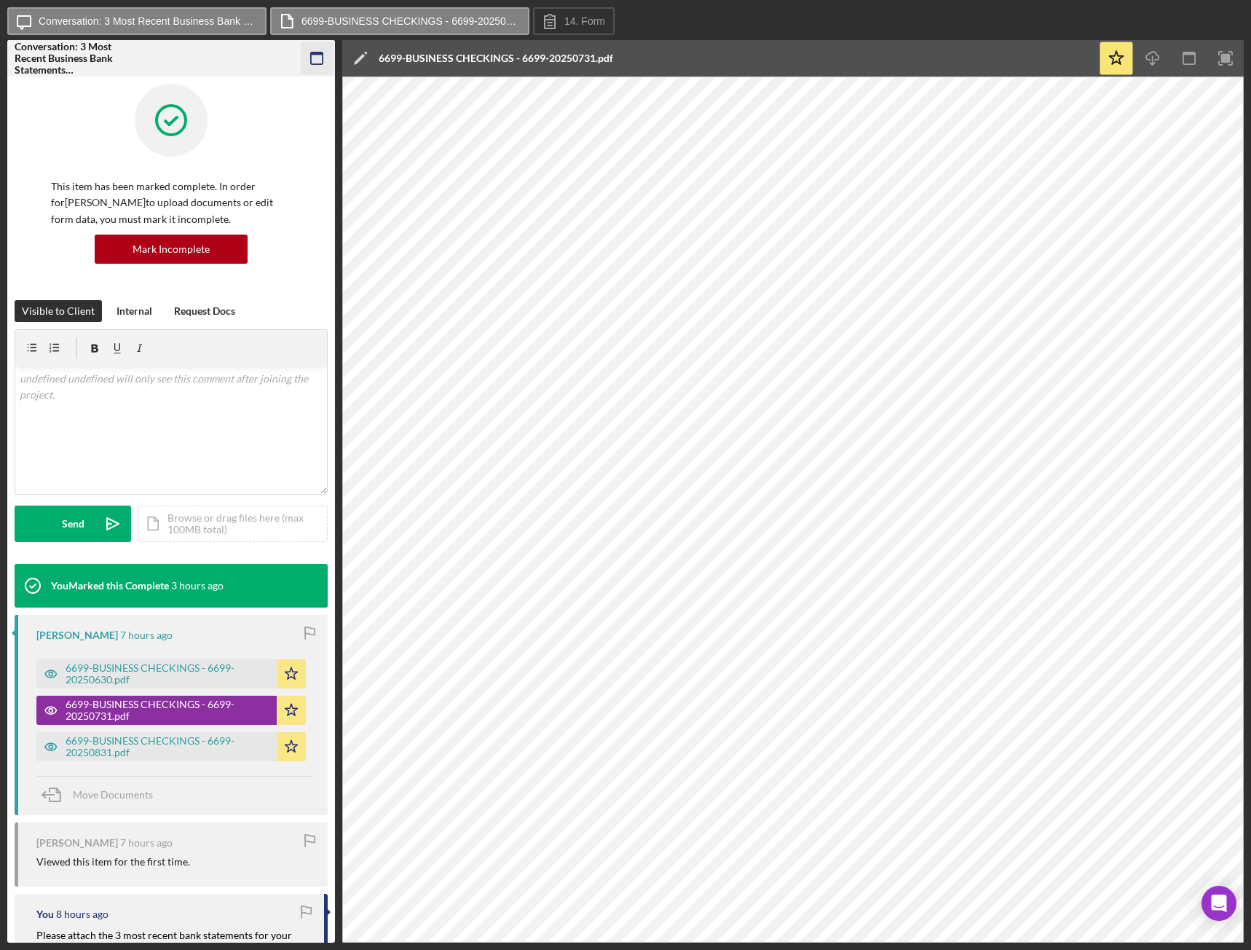
click at [309, 52] on icon "button" at bounding box center [317, 58] width 33 height 33
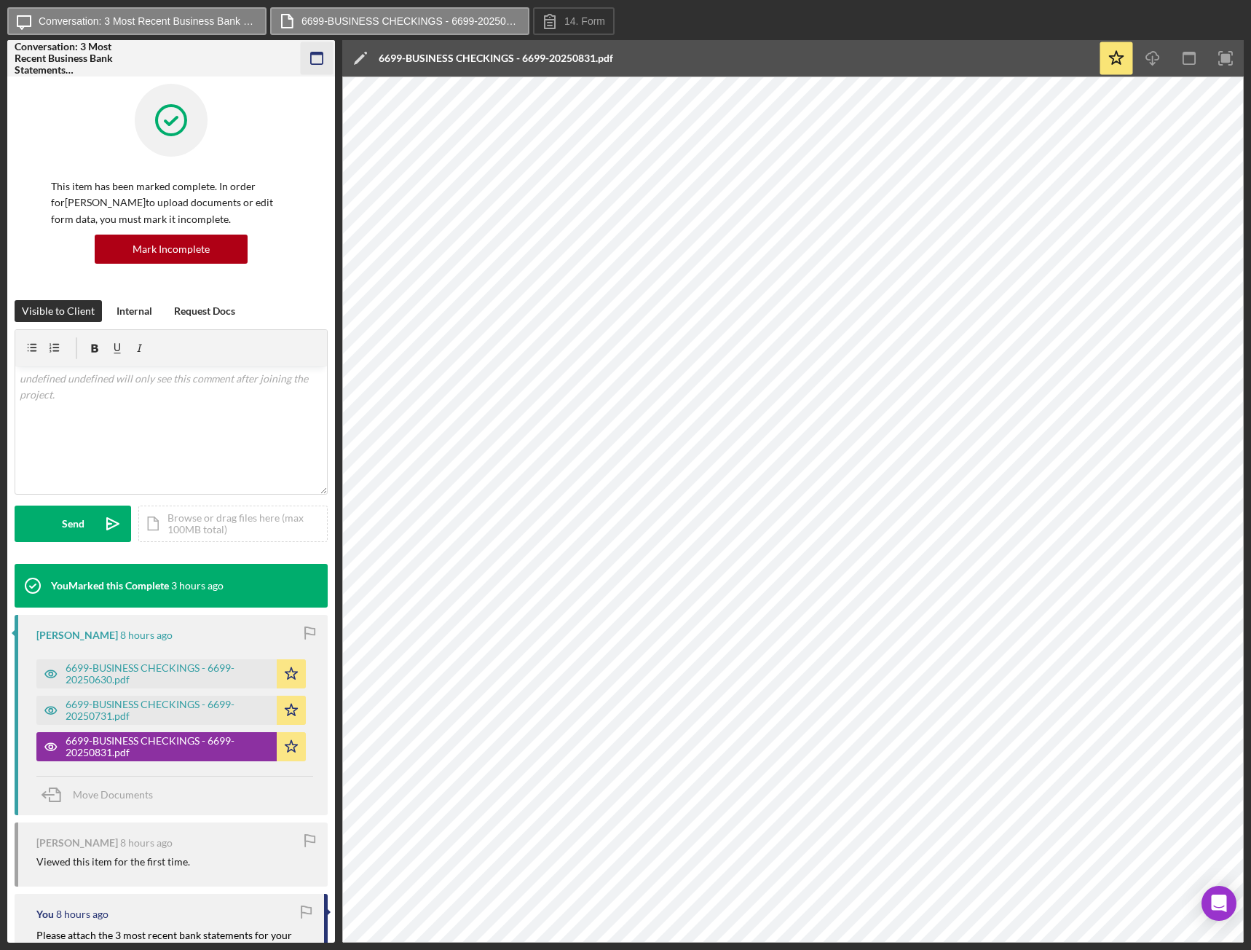
click at [322, 57] on icon "button" at bounding box center [317, 58] width 33 height 33
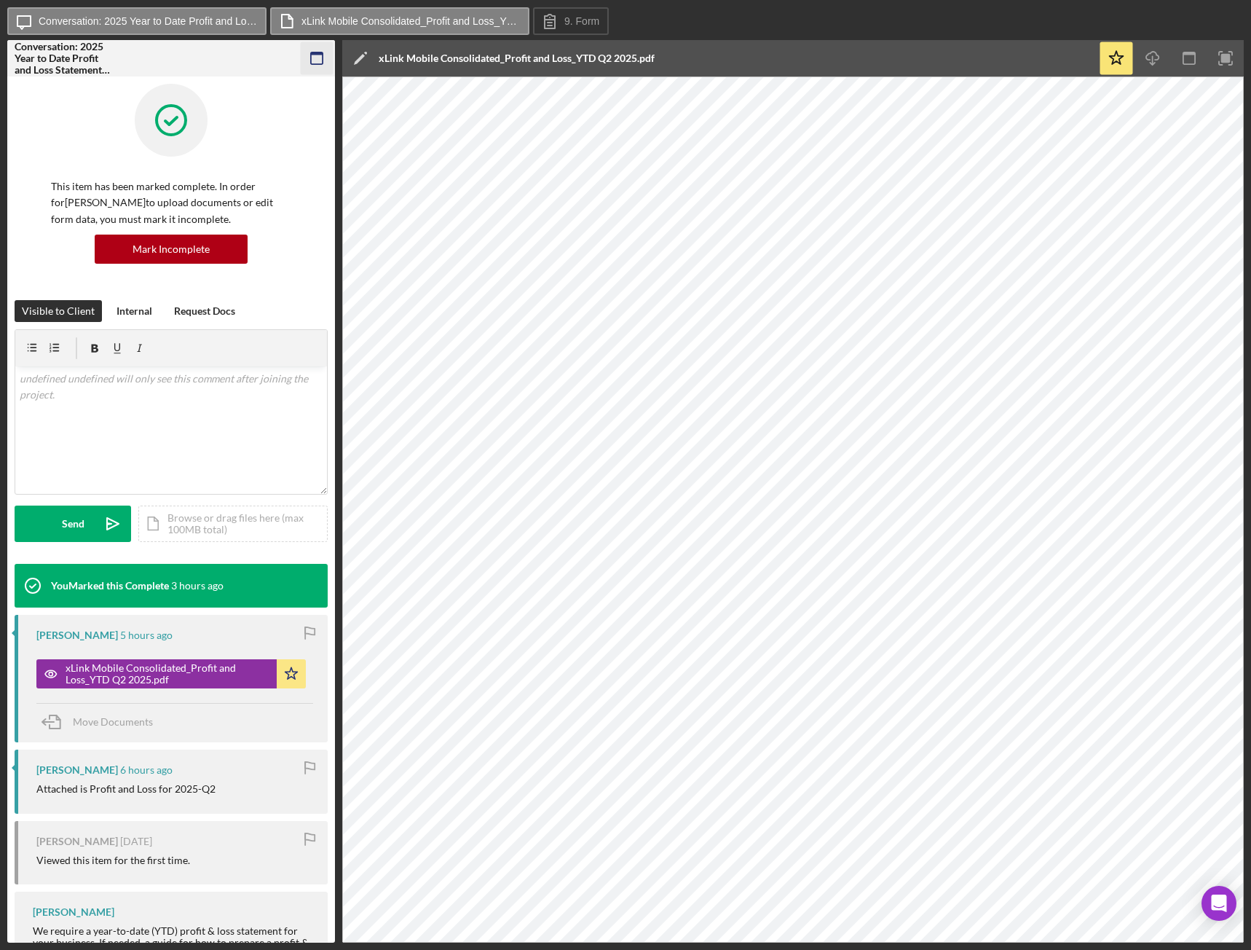
click at [310, 53] on icon "button" at bounding box center [317, 58] width 33 height 33
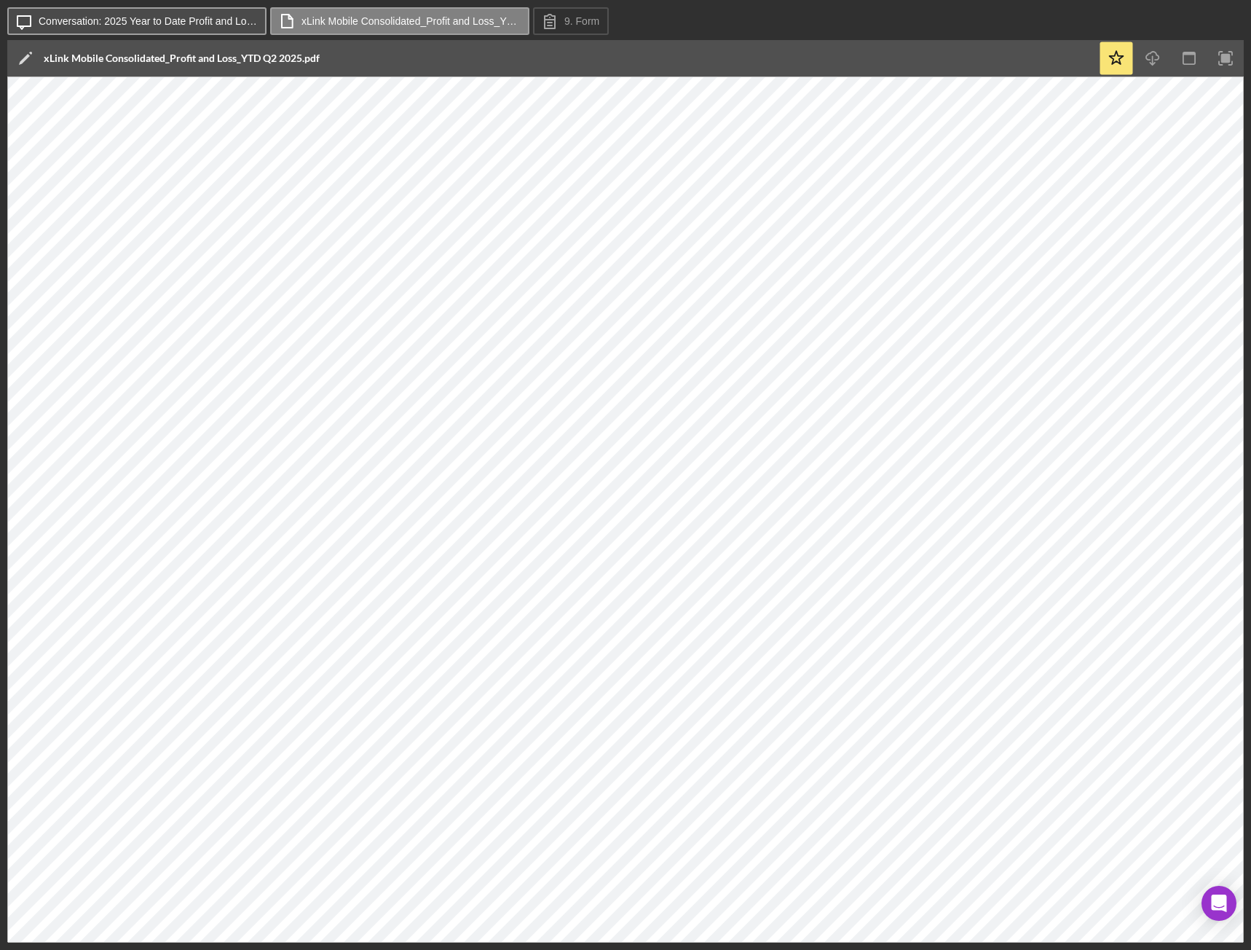
click at [50, 33] on button "Icon/Message Conversation: 2025 Year to Date Profit and Loss Statement (Nigel J…" at bounding box center [136, 21] width 259 height 28
